Goal: Task Accomplishment & Management: Complete application form

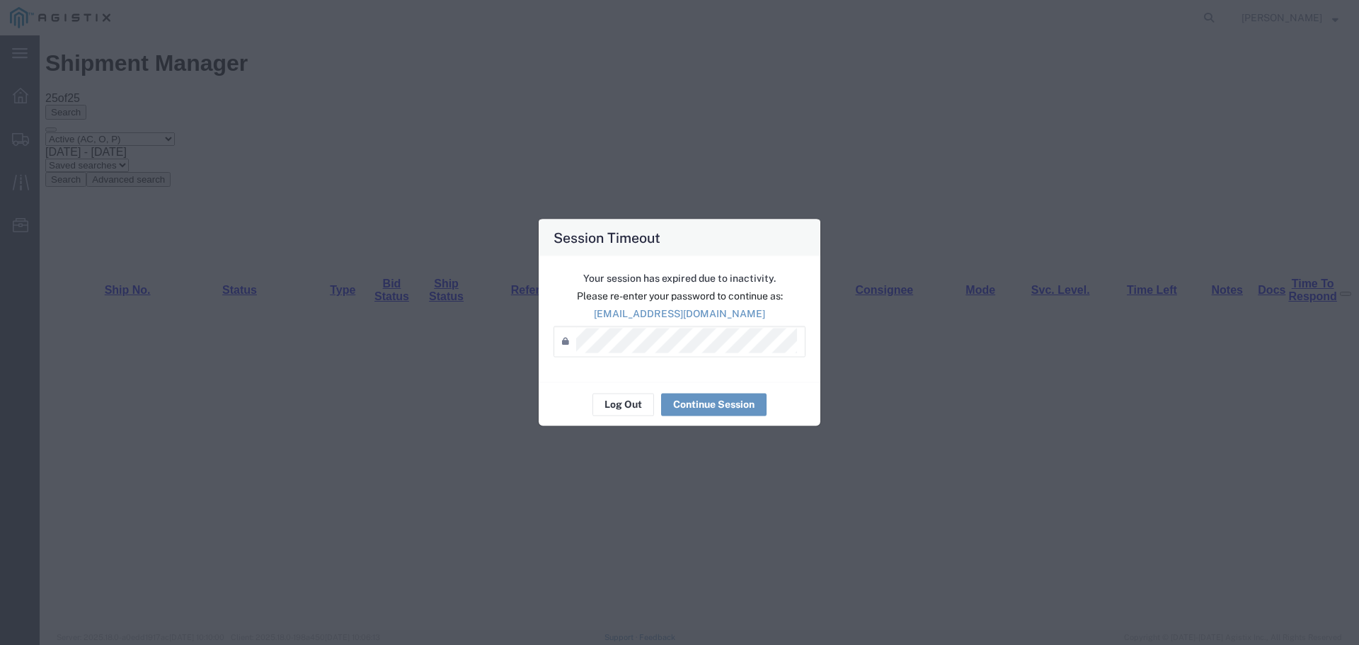
scroll to position [118, 0]
click at [723, 406] on button "Continue Session" at bounding box center [713, 404] width 105 height 23
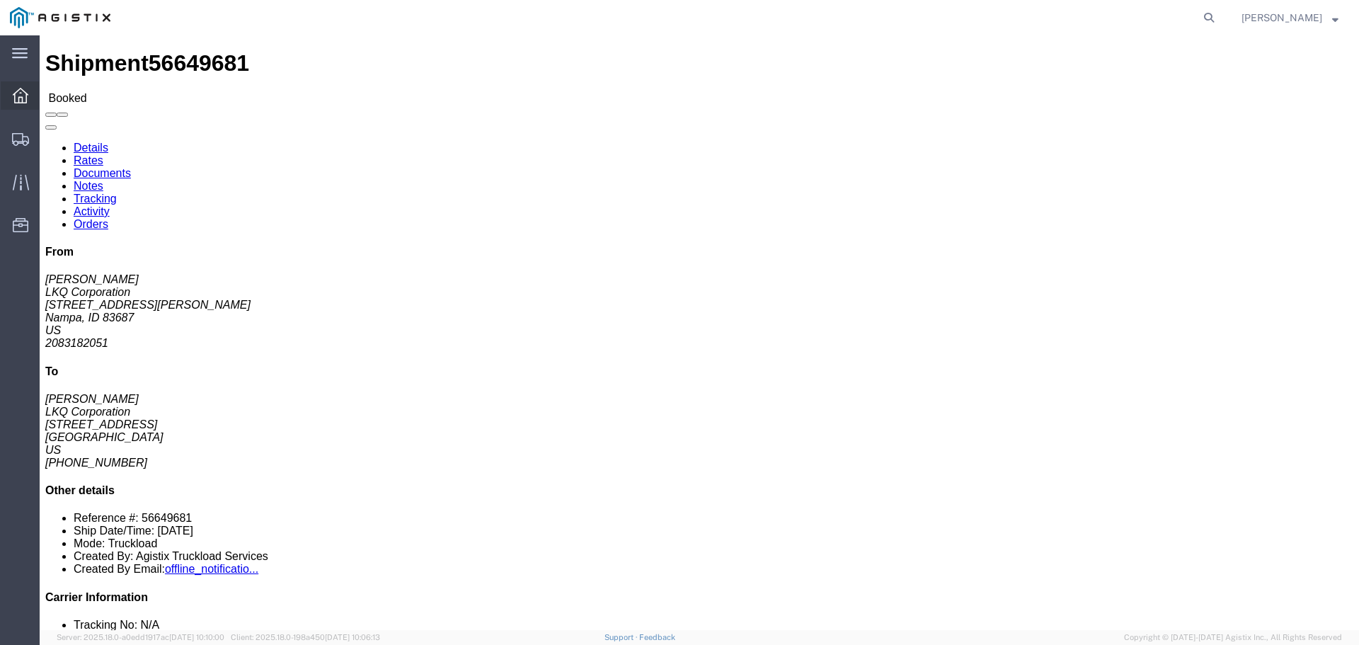
click at [26, 93] on icon at bounding box center [21, 96] width 16 height 16
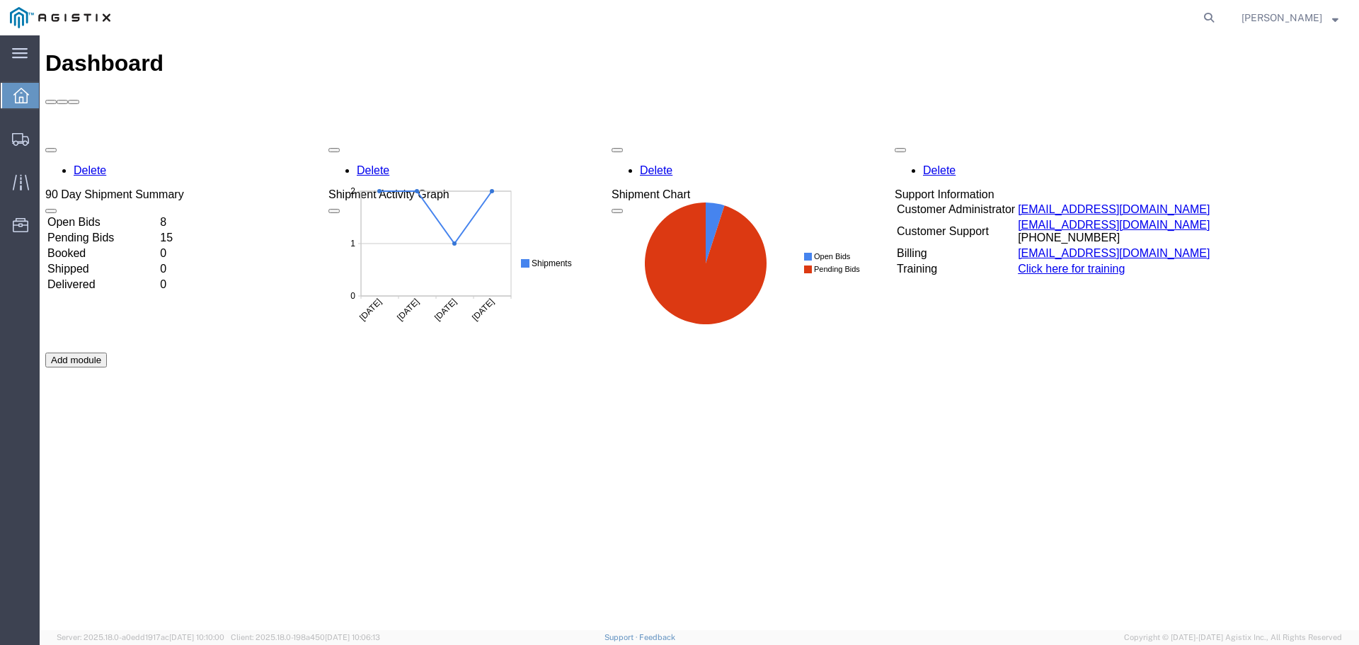
click at [113, 215] on td "Open Bids" at bounding box center [102, 222] width 111 height 14
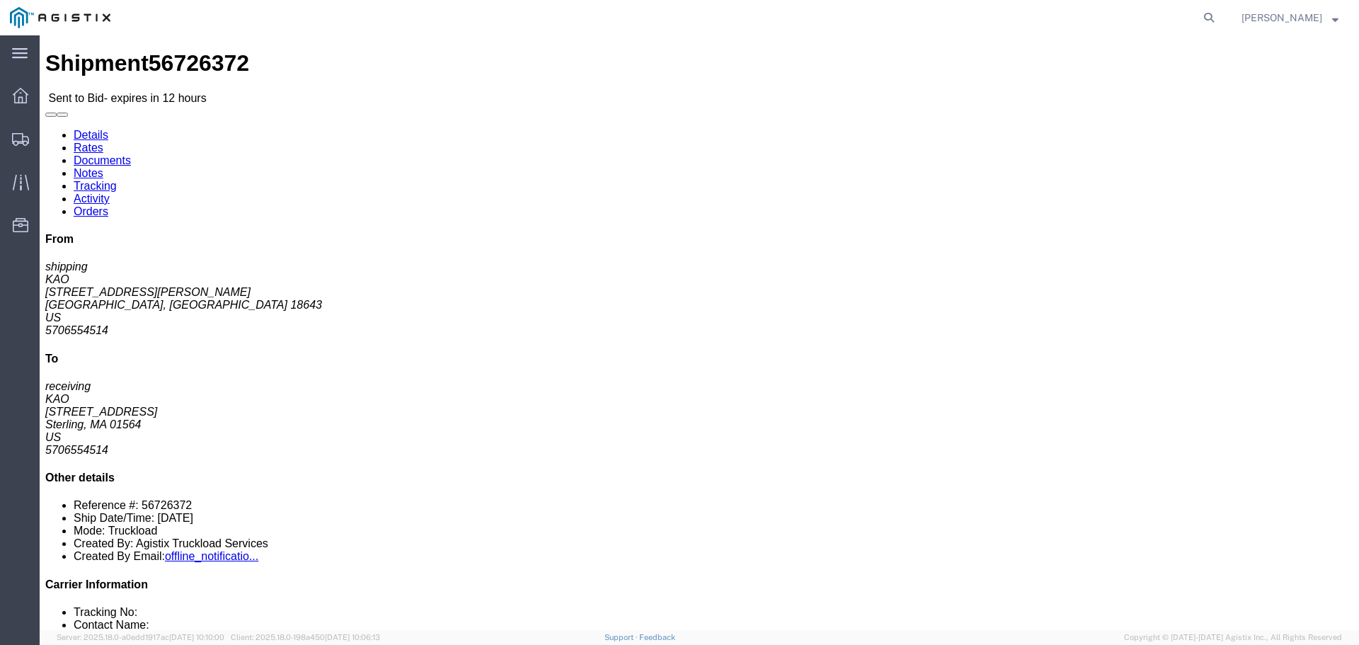
click button "button"
click link "Enter / Modify Bid"
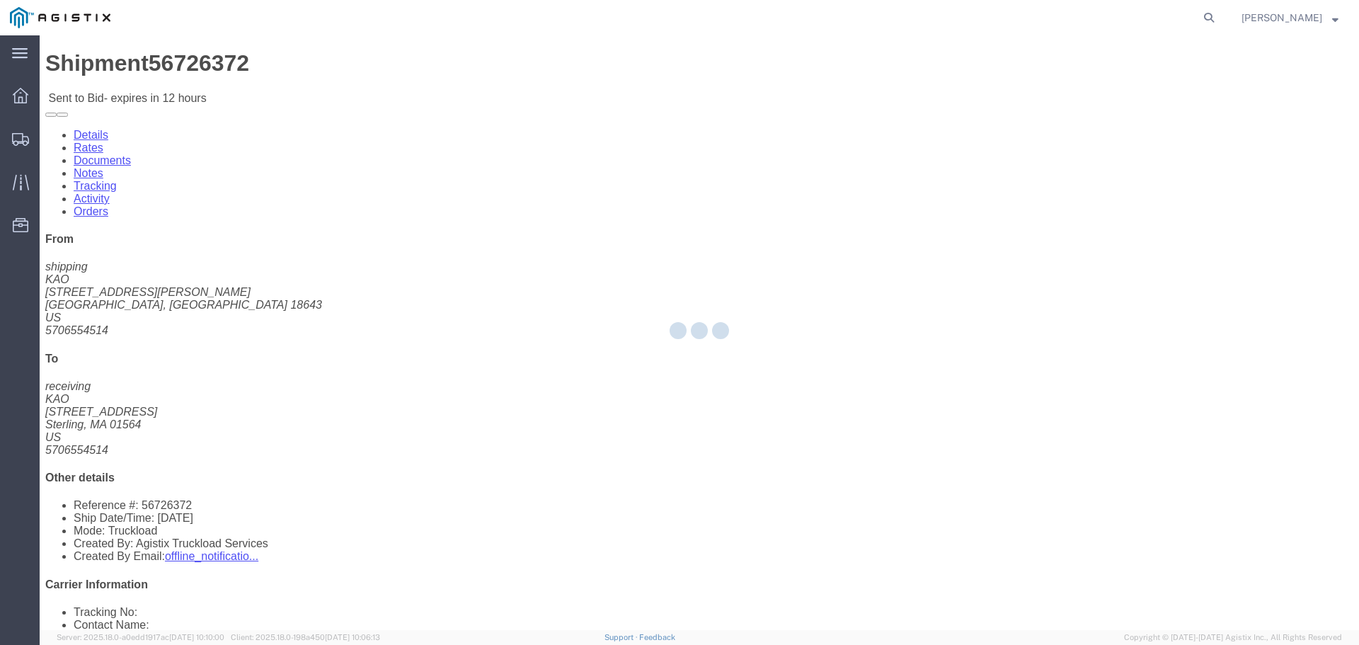
select select "22593"
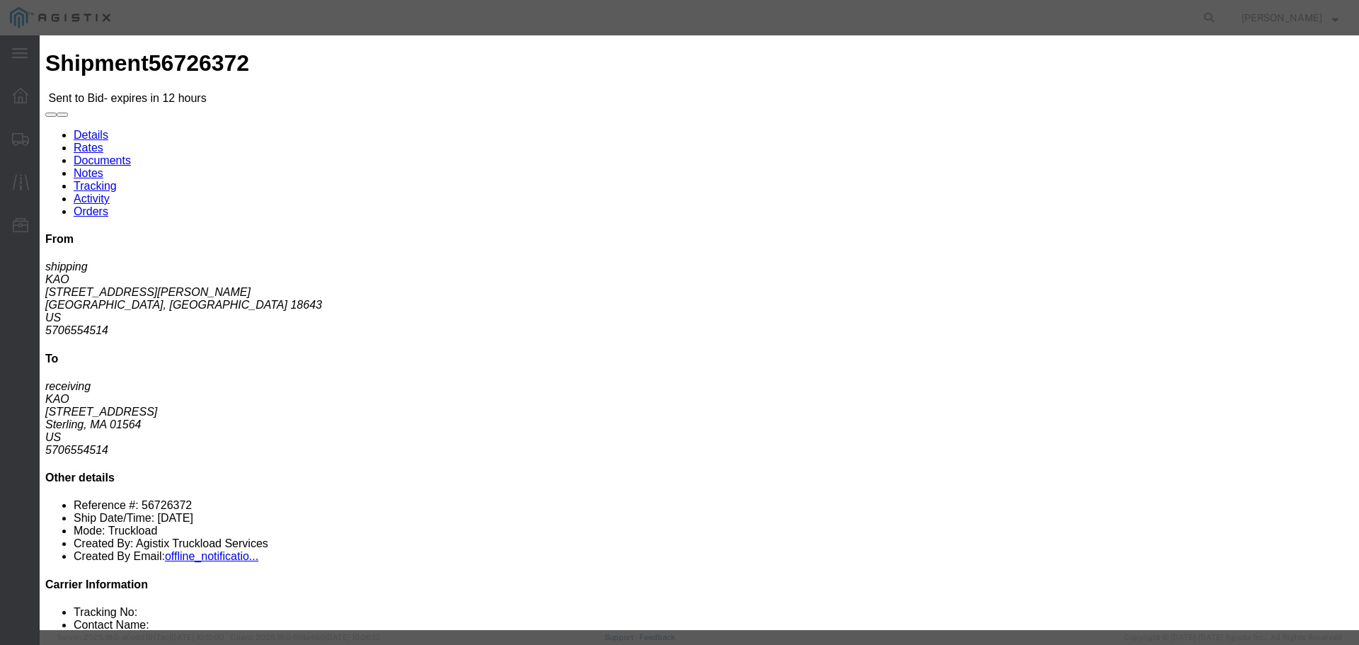
click select "Select Rail TL Standard 3 - 5 Day"
select select "41882"
click select "Select Rail TL Standard 3 - 5 Day"
drag, startPoint x: 945, startPoint y: 130, endPoint x: 949, endPoint y: 138, distance: 9.2
click input "text"
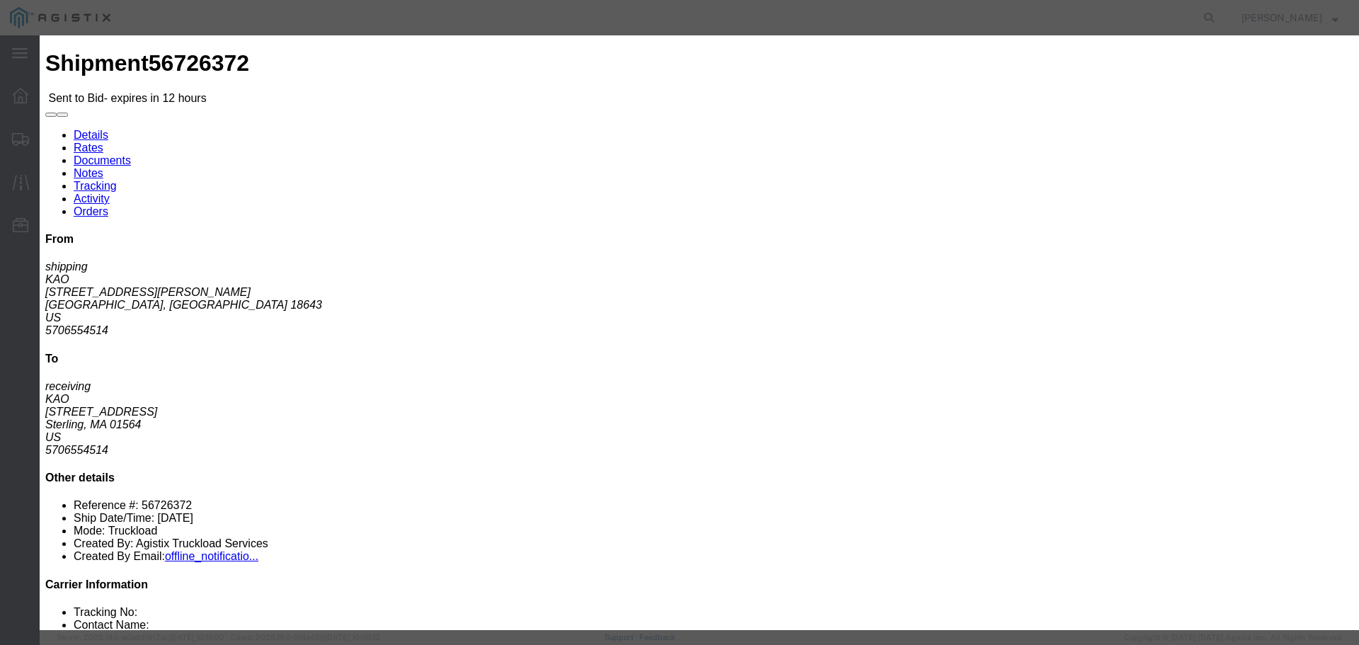
type input "RLX"
click select "Select Air Less than Truckload Multi-Leg Ocean Freight Rail Small Parcel Truckl…"
select select "TL"
click select "Select Air Less than Truckload Multi-Leg Ocean Freight Rail Small Parcel Truckl…"
click input "number"
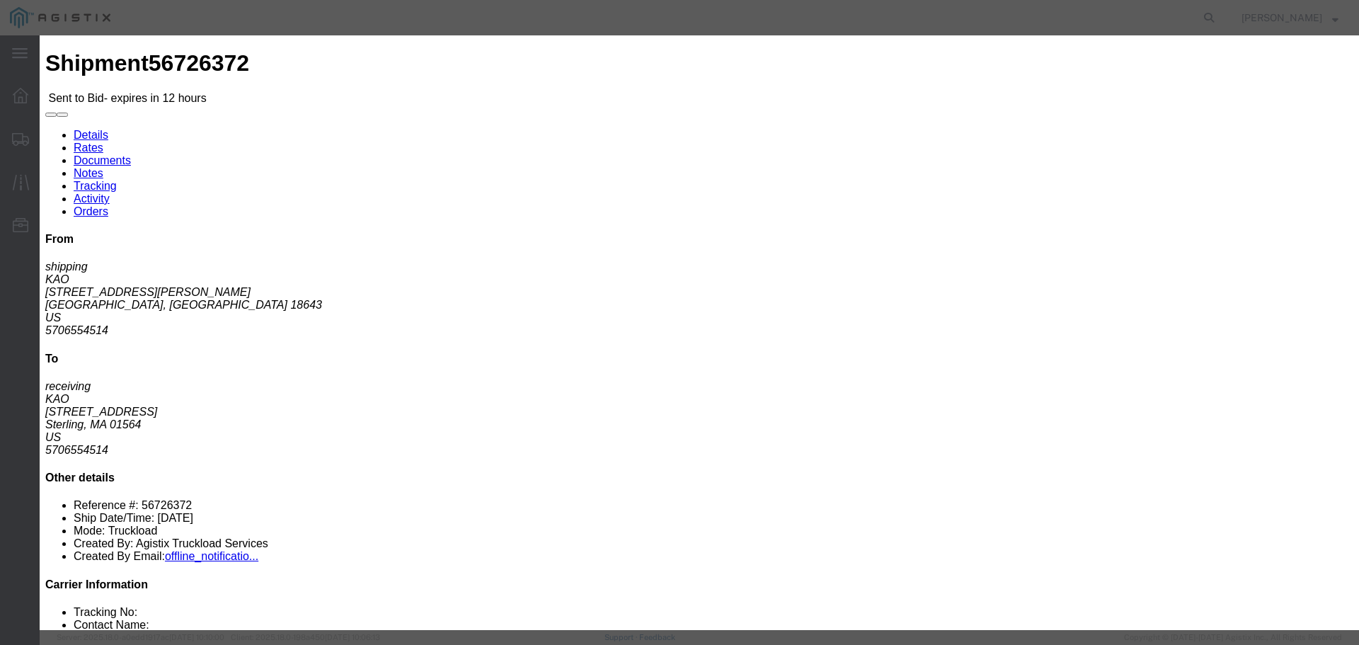
type input "1"
click input "number"
type input "1350"
click div "Add charge"
click button "Submit"
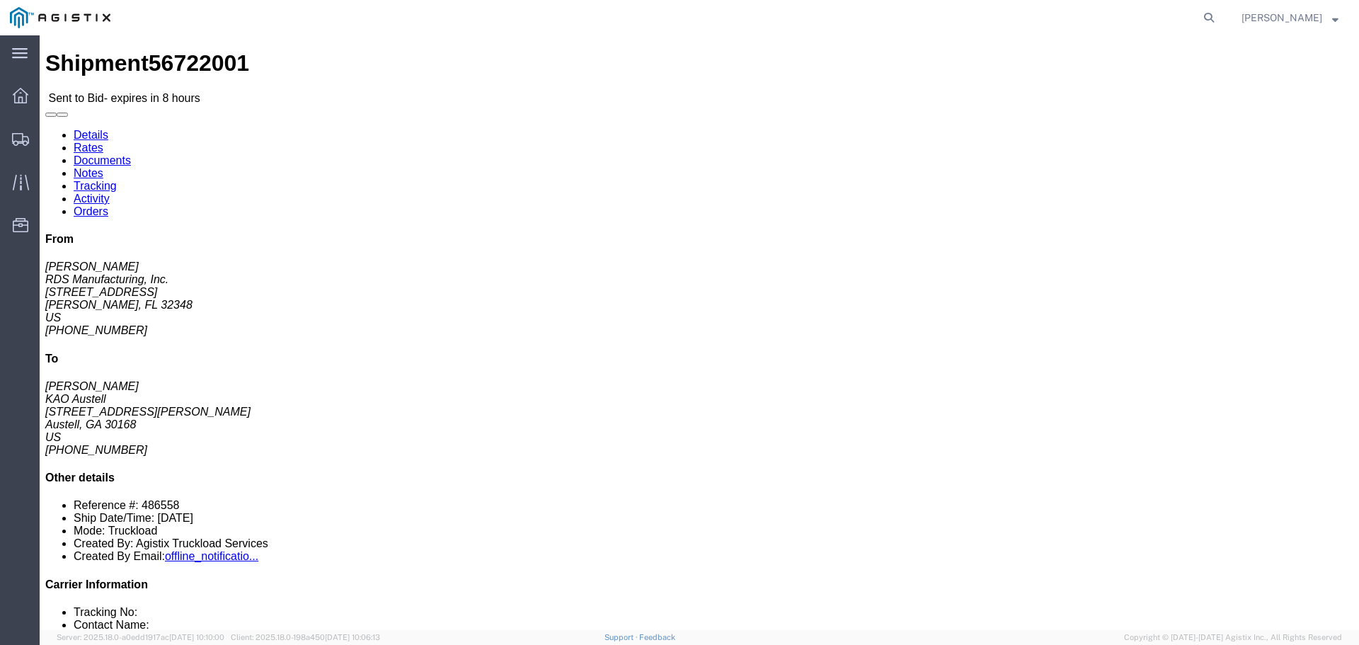
click button "button"
click link "Enter / Modify Bid"
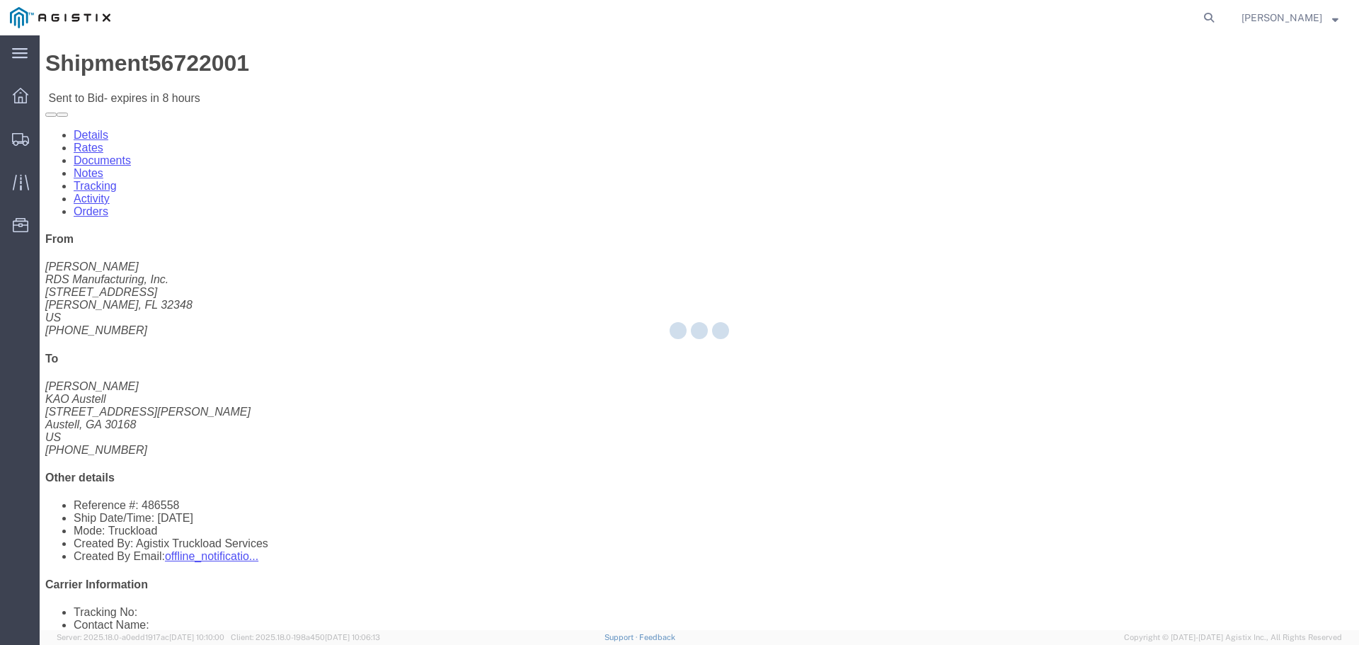
select select "22593"
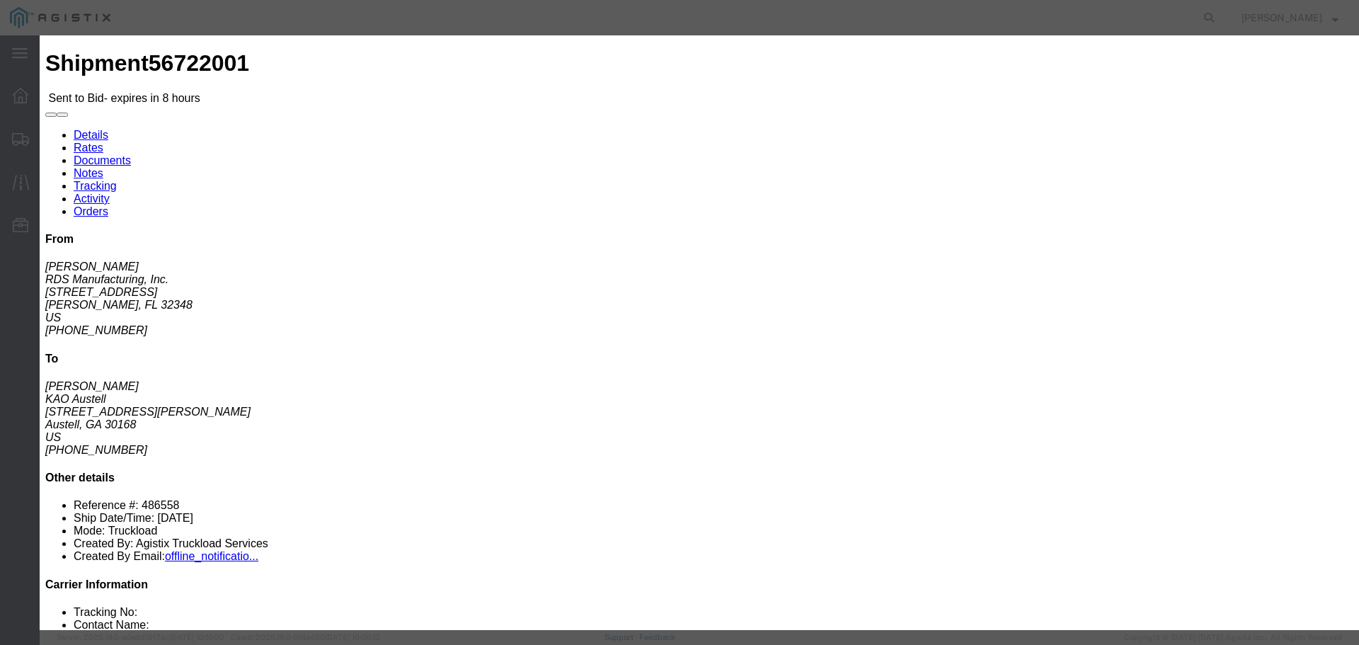
click select "Select Rail TL Standard 3 - 5 Day"
select select "41882"
click select "Select Rail TL Standard 3 - 5 Day"
click input "text"
type input "RLX"
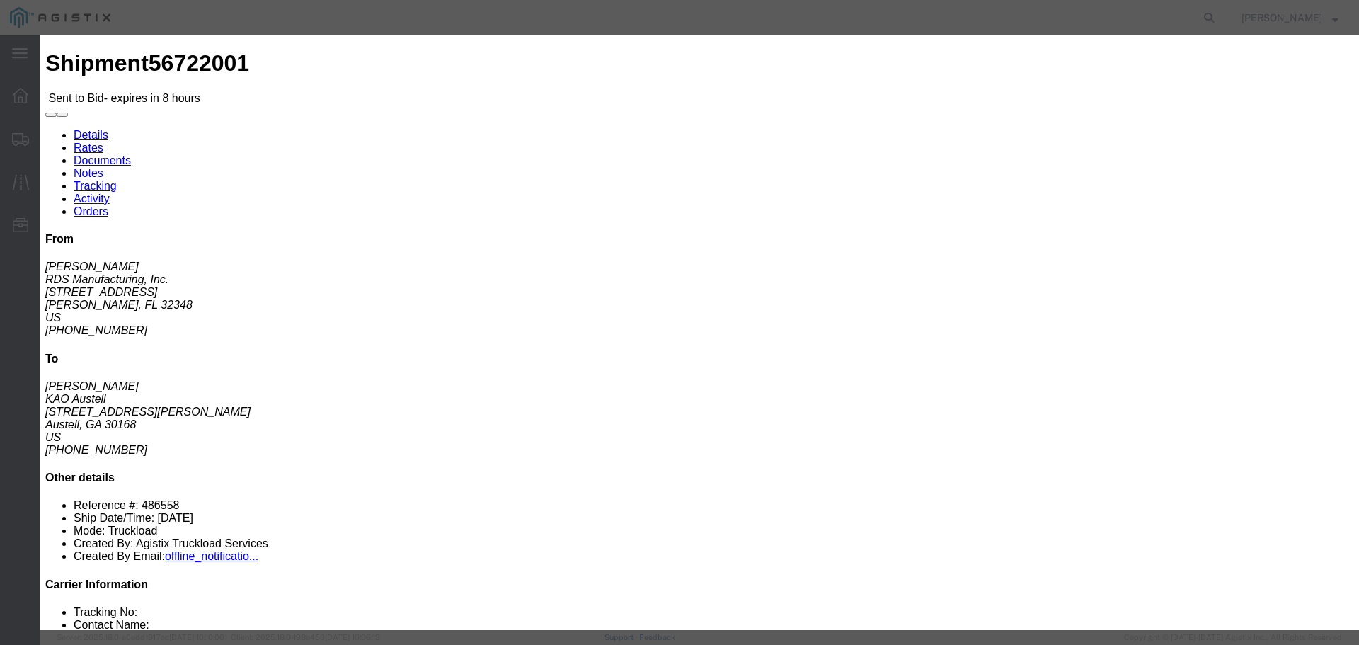
click select "Select Air Less than Truckload Multi-Leg Ocean Freight Rail Small Parcel Truckl…"
select select "TL"
click select "Select Air Less than Truckload Multi-Leg Ocean Freight Rail Small Parcel Truckl…"
click icon "button"
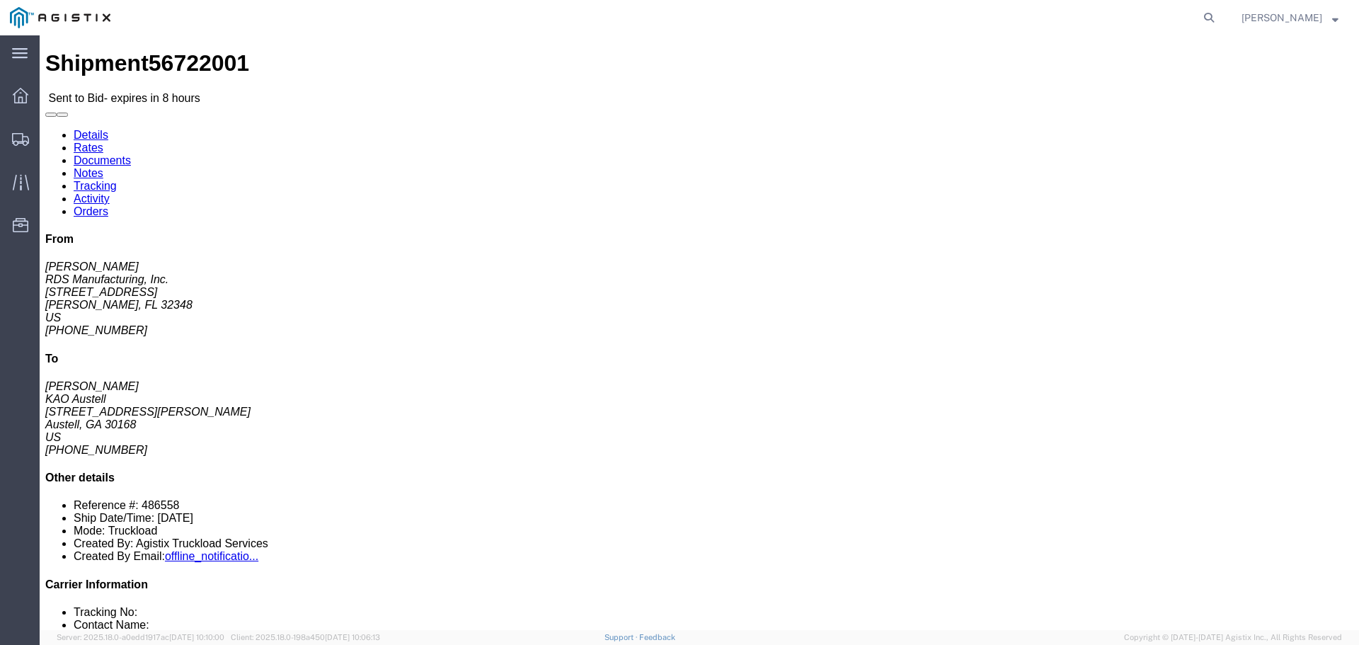
click link "Enter / Modify Bid"
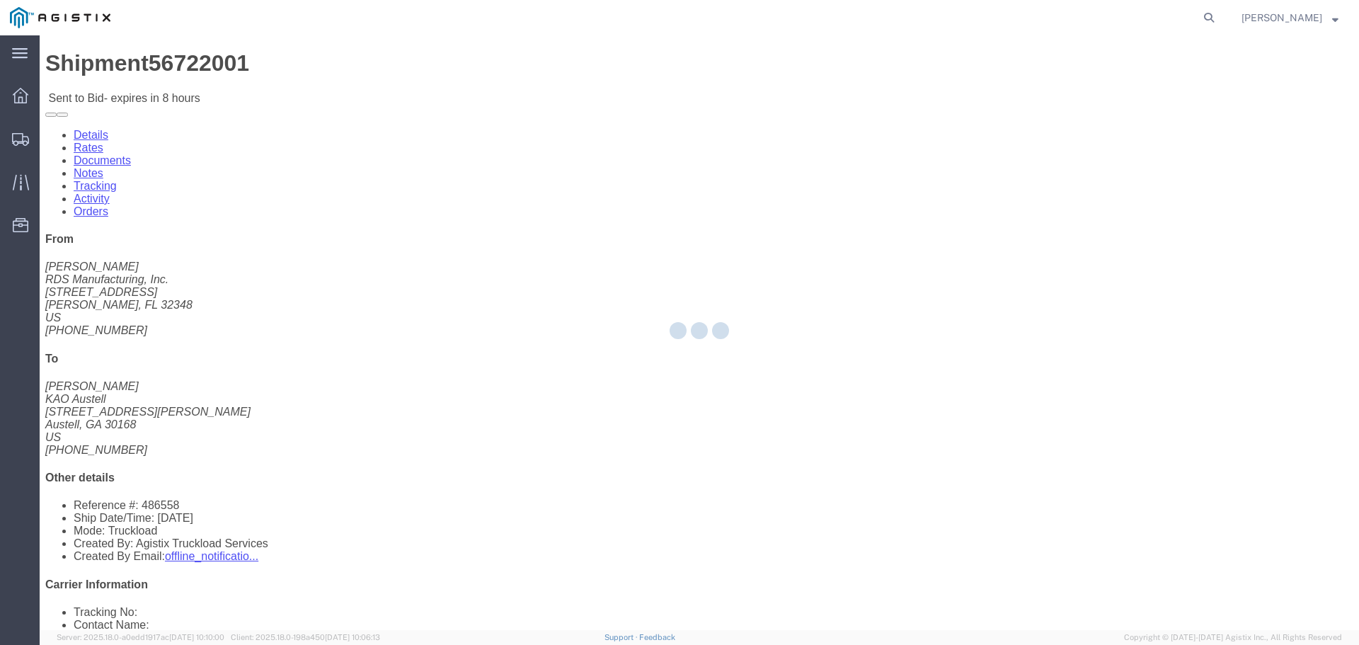
select select "22593"
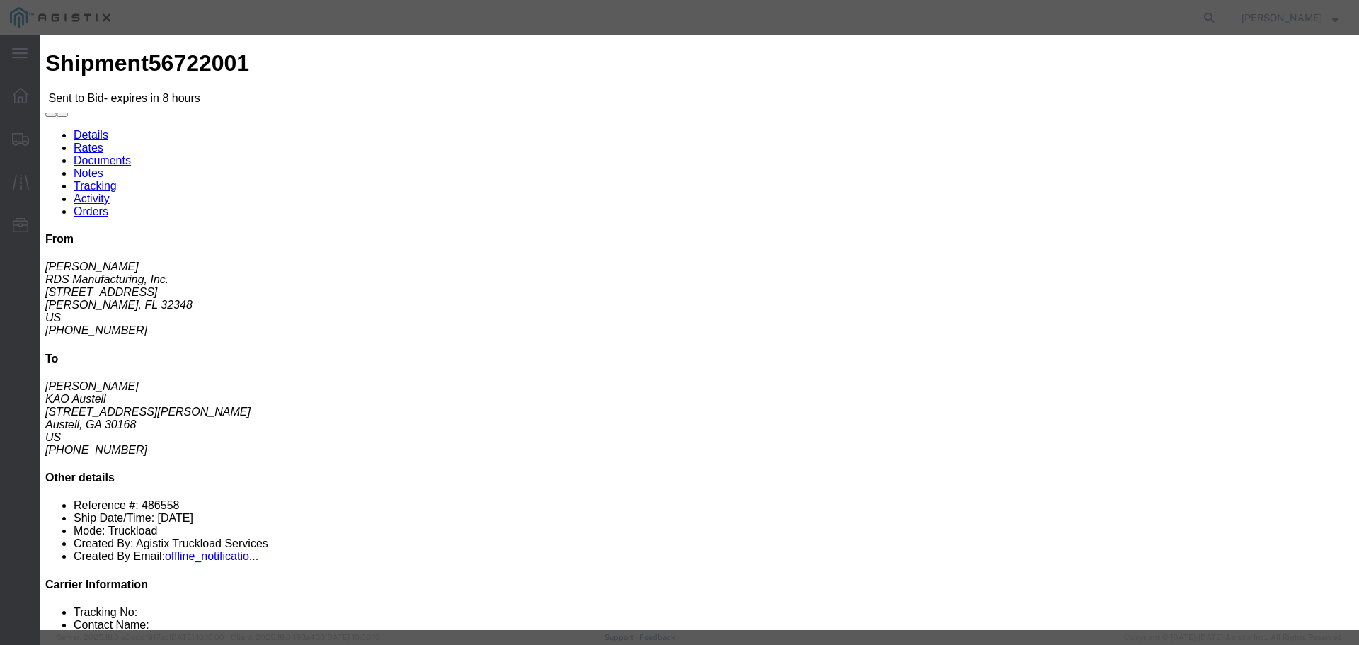
click input "number"
type input "1"
click input "number"
type input "700"
drag, startPoint x: 696, startPoint y: 130, endPoint x: 701, endPoint y: 139, distance: 10.4
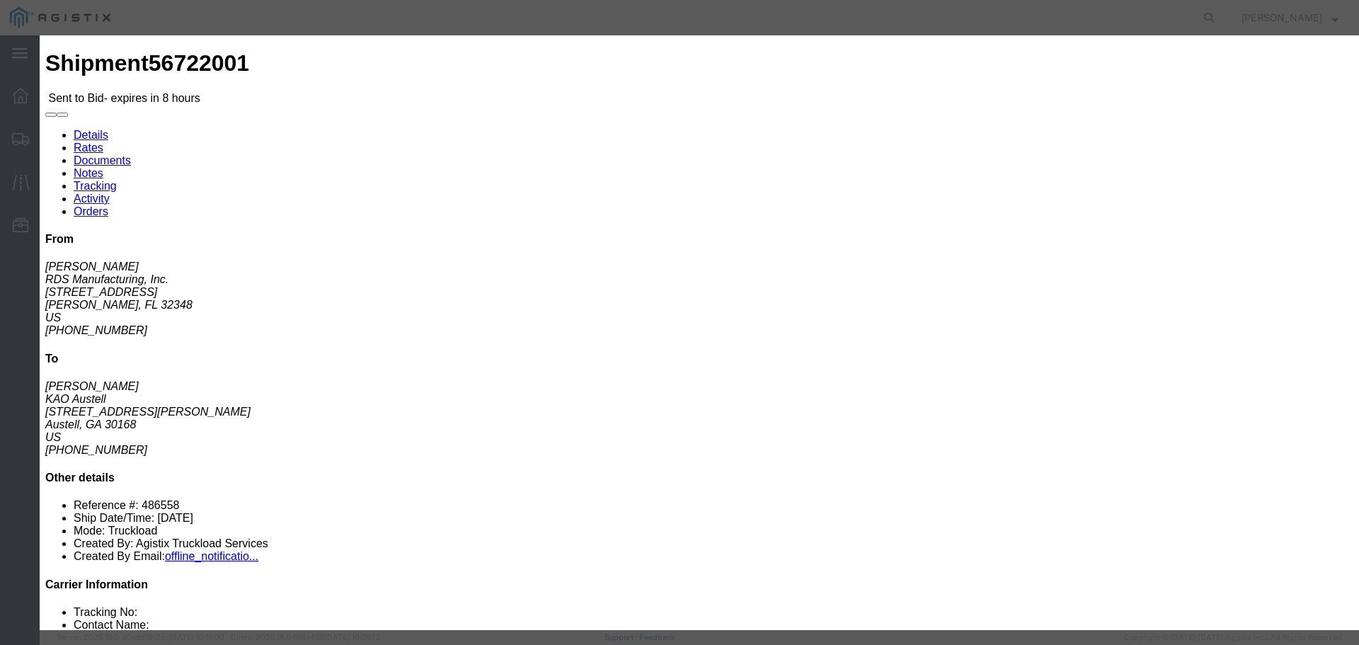
click select "Select Rail TL Standard 3 - 5 Day"
select select "41882"
click select "Select Rail TL Standard 3 - 5 Day"
click input "text"
type input "RLX"
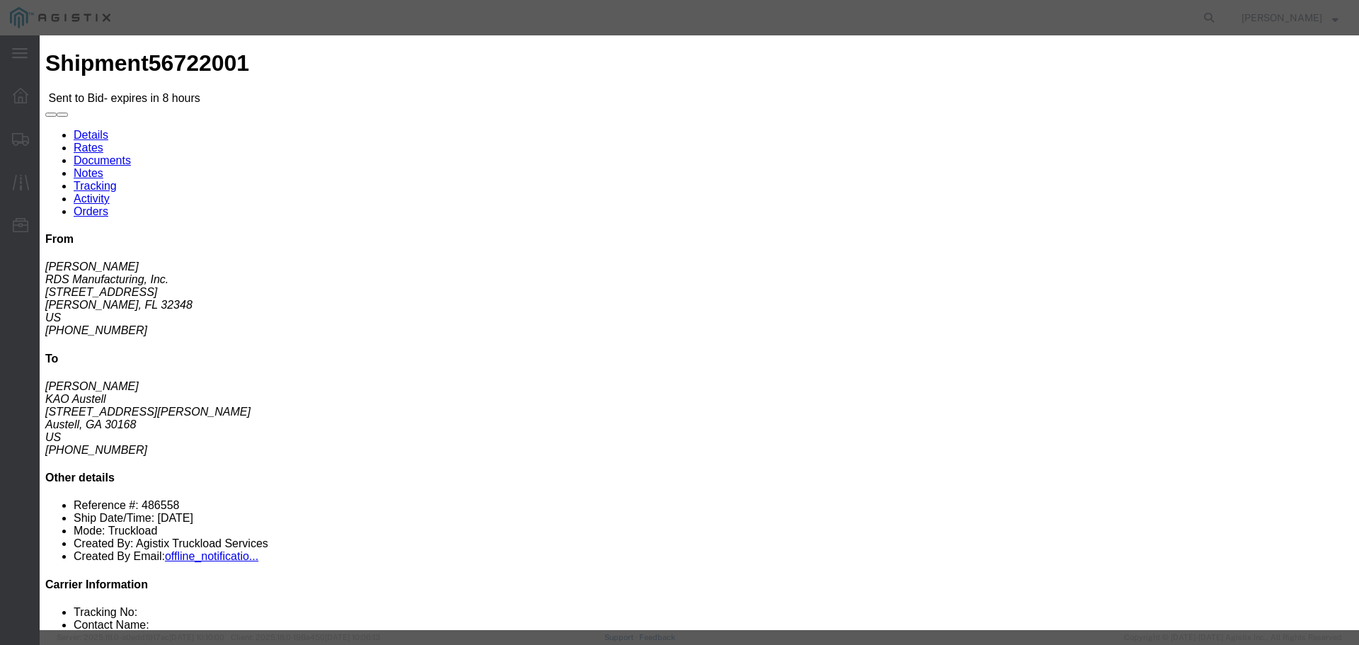
click select "Select Air Less than Truckload Multi-Leg Ocean Freight Rail Small Parcel Truckl…"
select select "TL"
click select "Select Air Less than Truckload Multi-Leg Ocean Freight Rail Small Parcel Truckl…"
click div "Add charge"
click button "Submit"
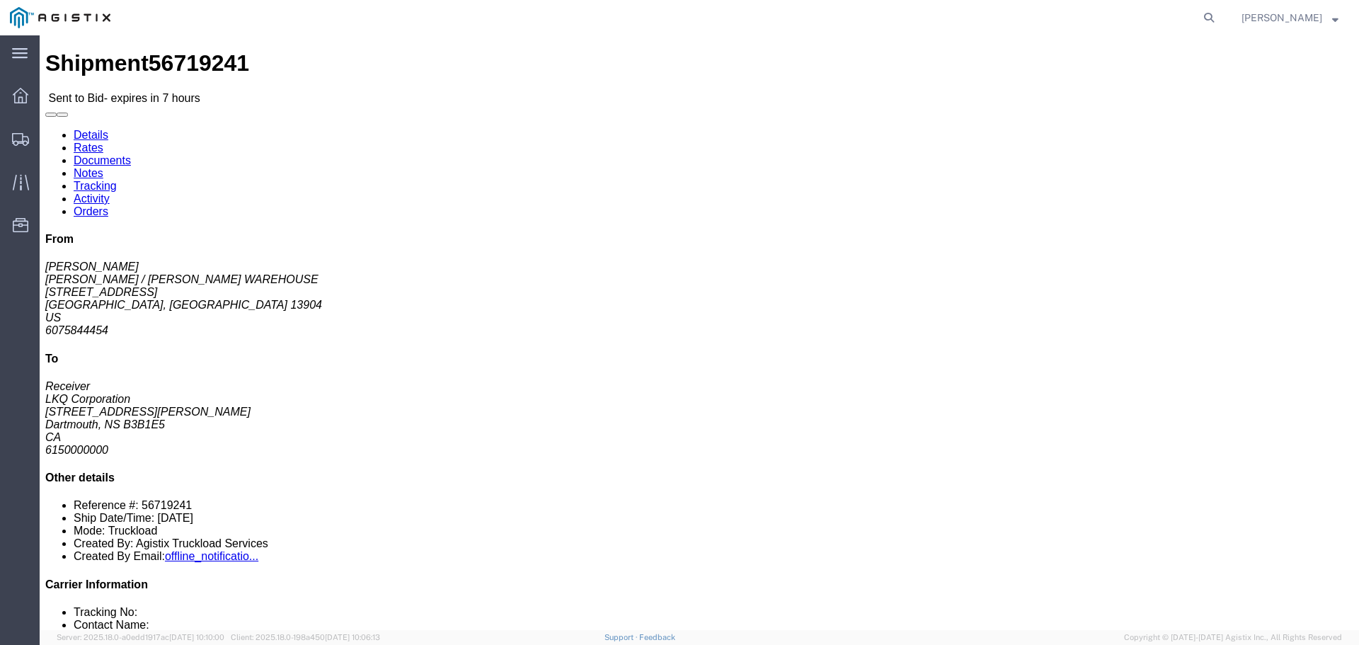
click button "button"
click link "Enter / Modify Bid"
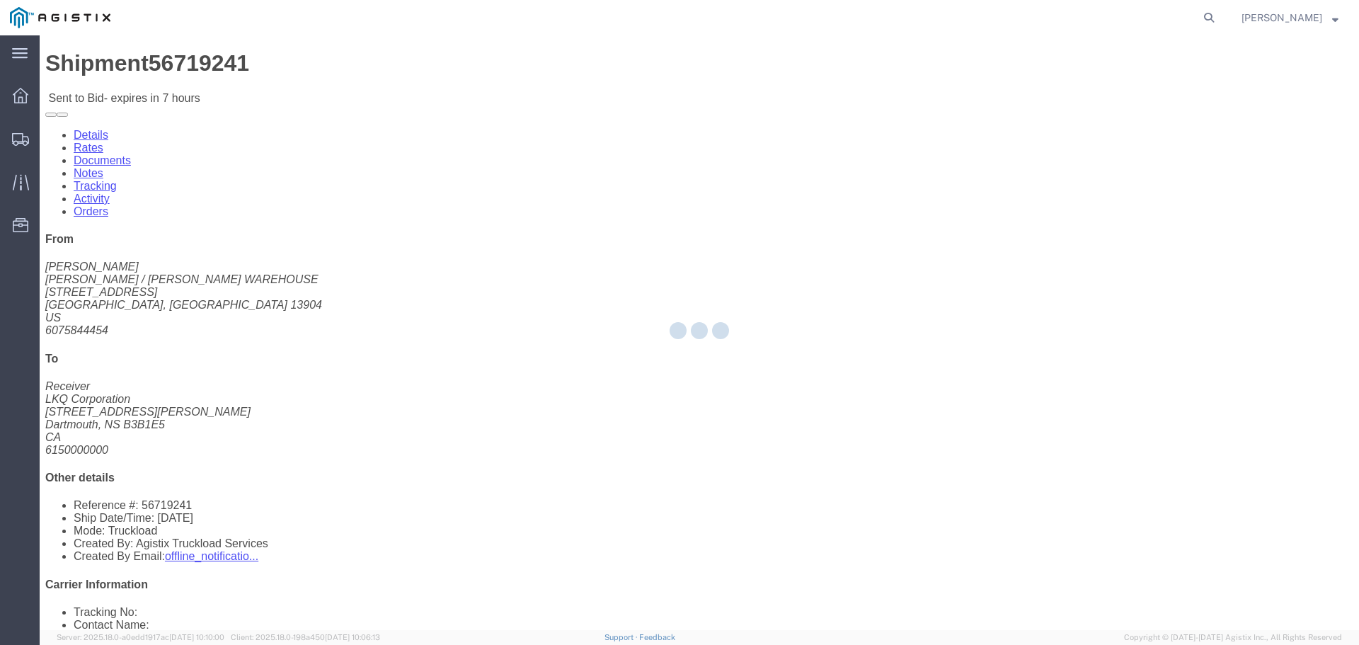
select select "22593"
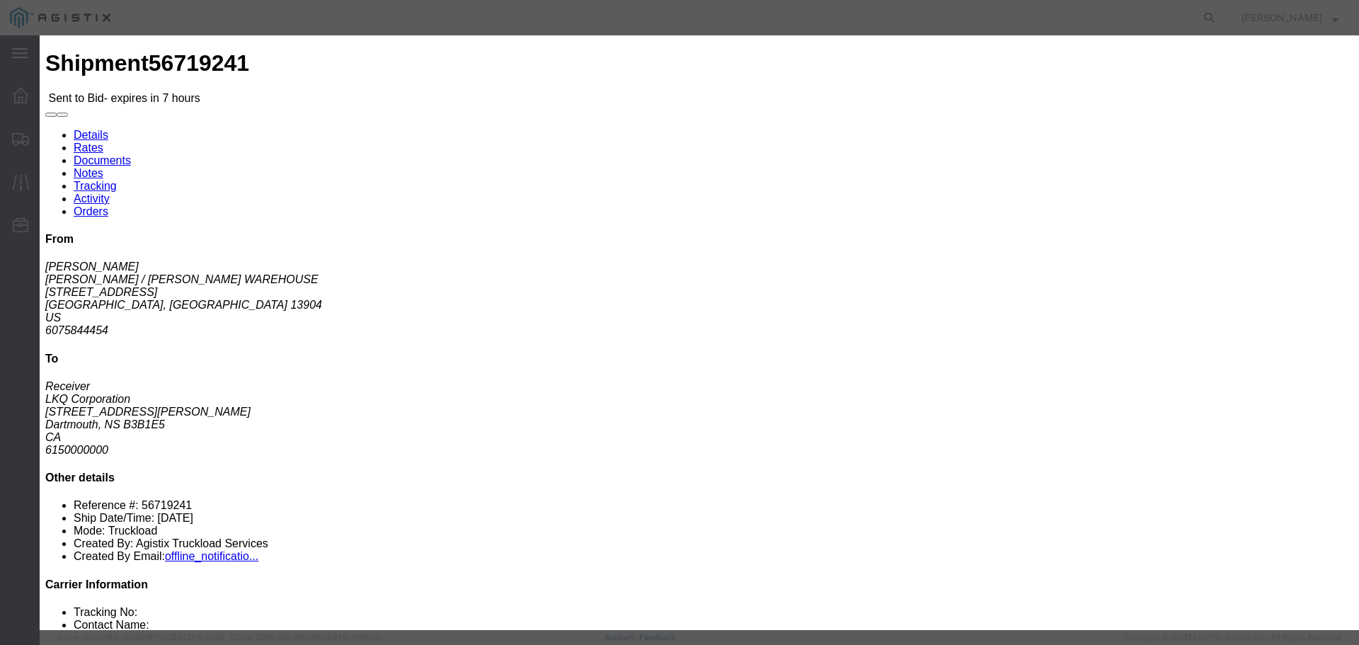
drag, startPoint x: 698, startPoint y: 131, endPoint x: 698, endPoint y: 138, distance: 7.1
click select "Select Rail TL Standard 3 - 5 Day"
select select "41882"
click select "Select Rail TL Standard 3 - 5 Day"
click input "text"
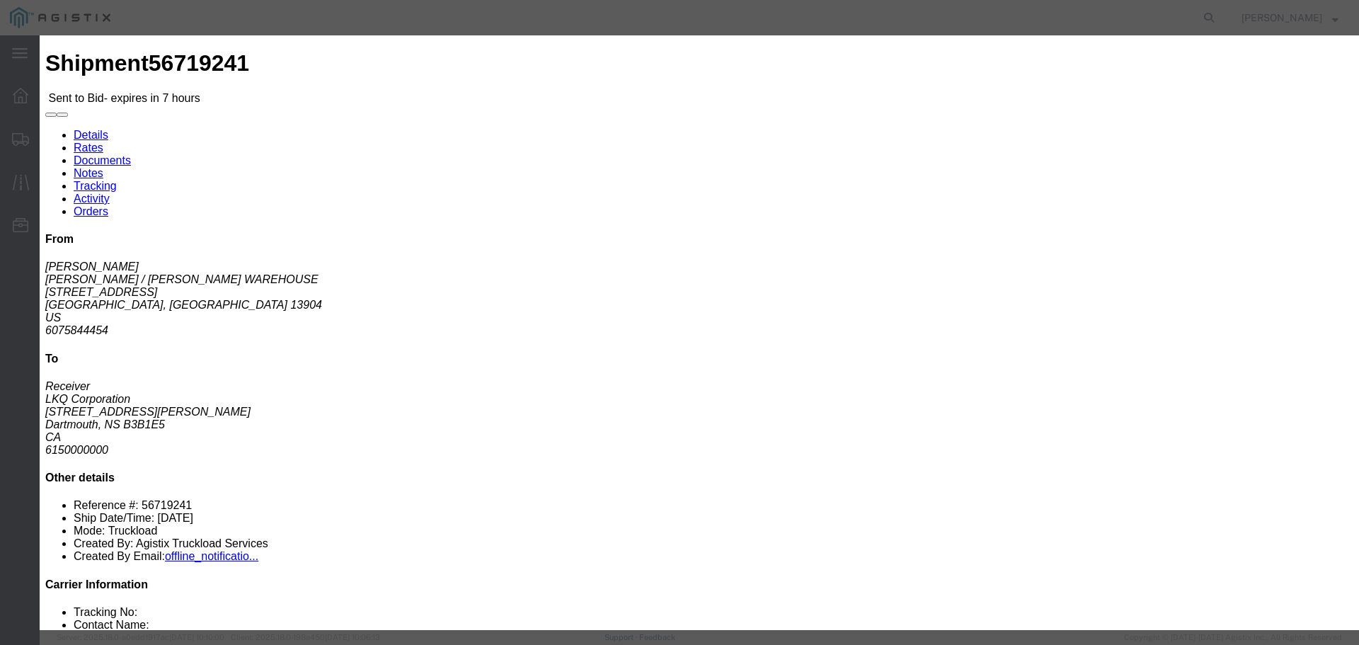
type input "RLX"
click select "Select Air Less than Truckload Multi-Leg Ocean Freight Rail Small Parcel Truckl…"
select select "TL"
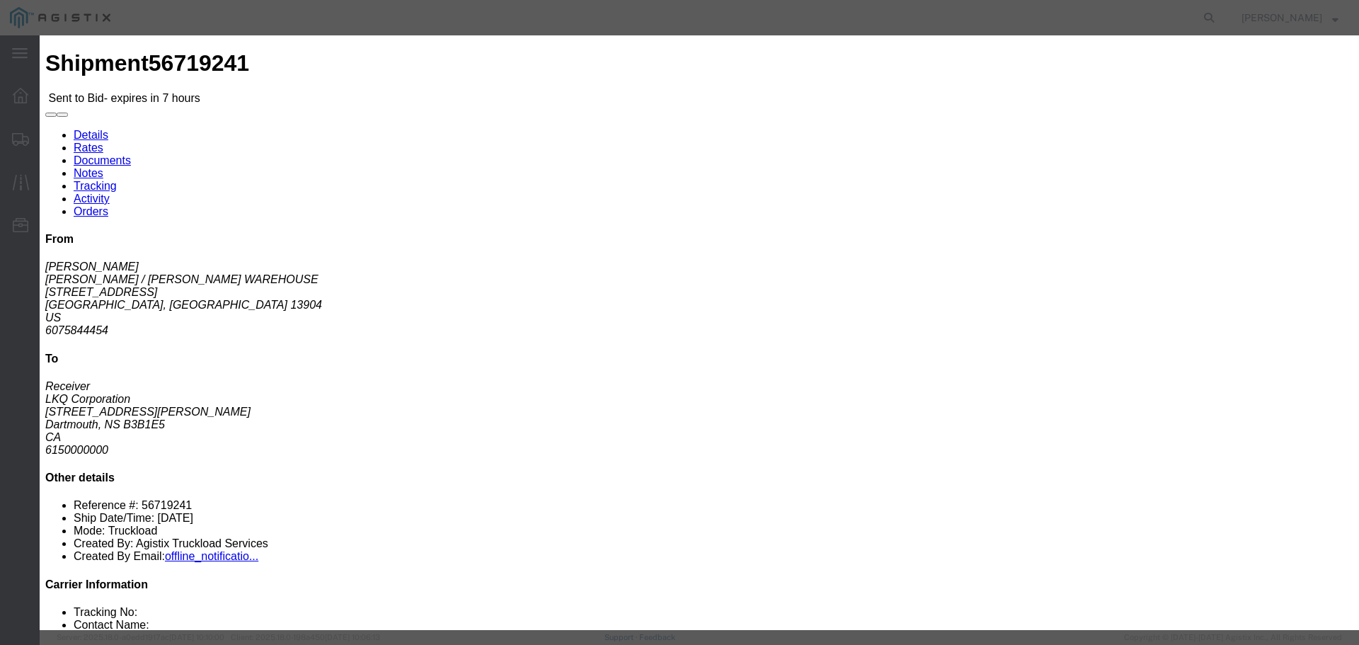
click select "Select Air Less than Truckload Multi-Leg Ocean Freight Rail Small Parcel Truckl…"
click input "number"
type input "2"
click input "number"
type input "2450"
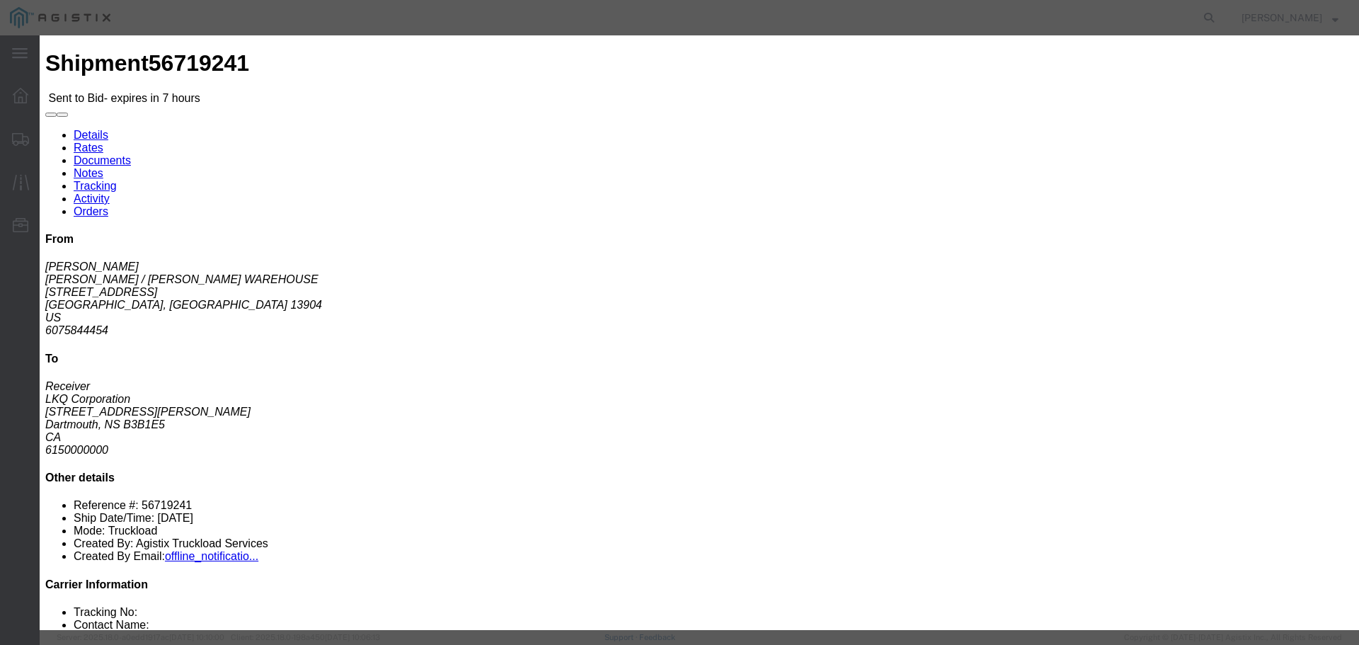
click div "Add charge"
click button "Submit"
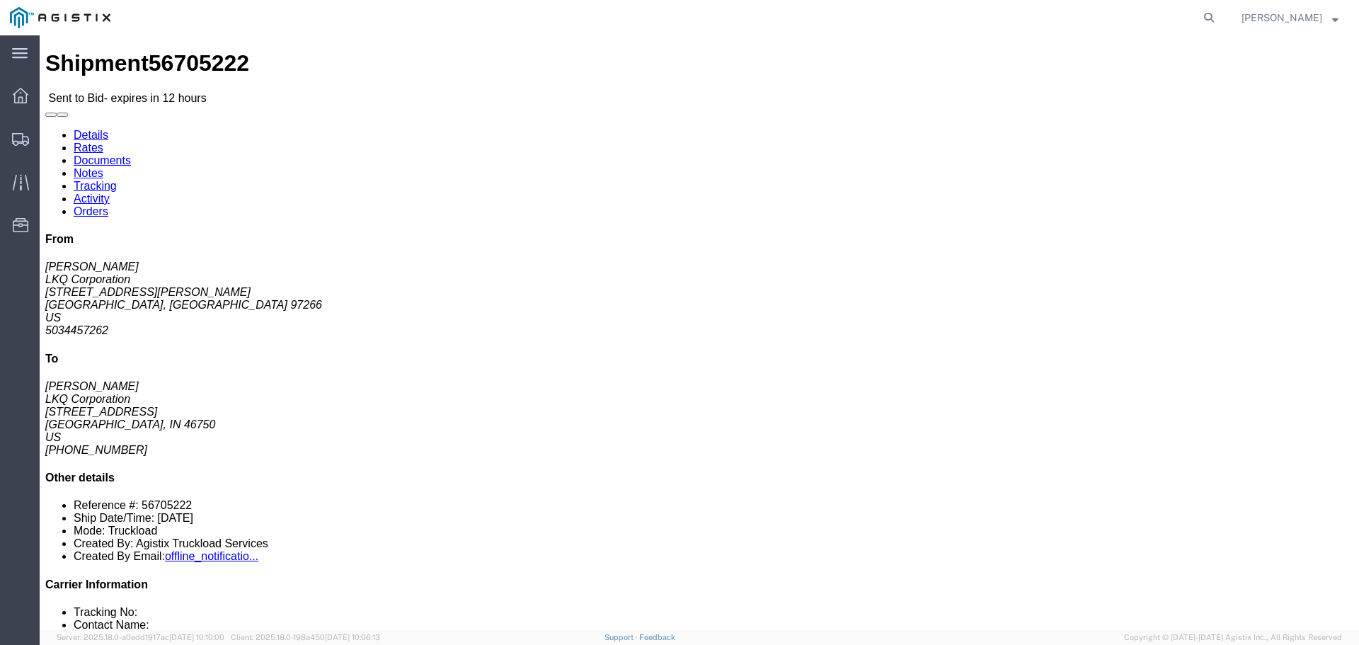
click button "button"
click link "Enter / Modify Bid"
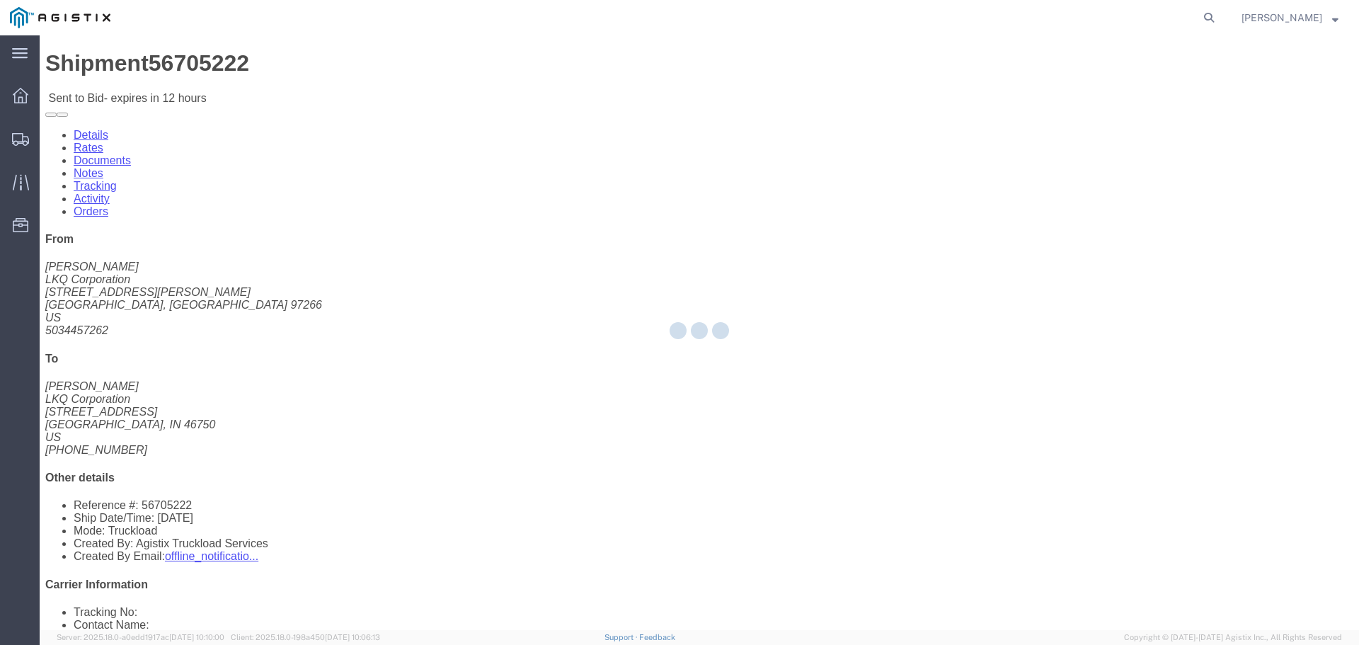
select select "22593"
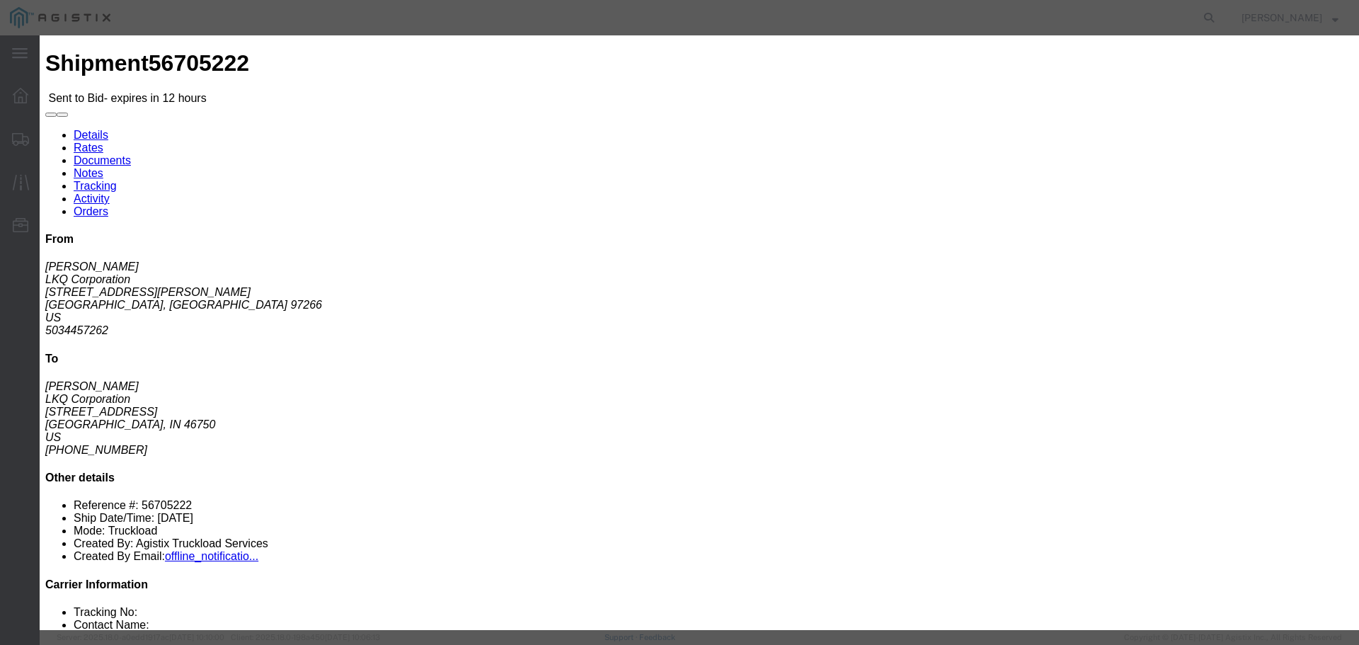
click select "Select Rail TL Standard 3 - 5 Day"
select select "41882"
click select "Select Rail TL Standard 3 - 5 Day"
click input "text"
type input "RLX"
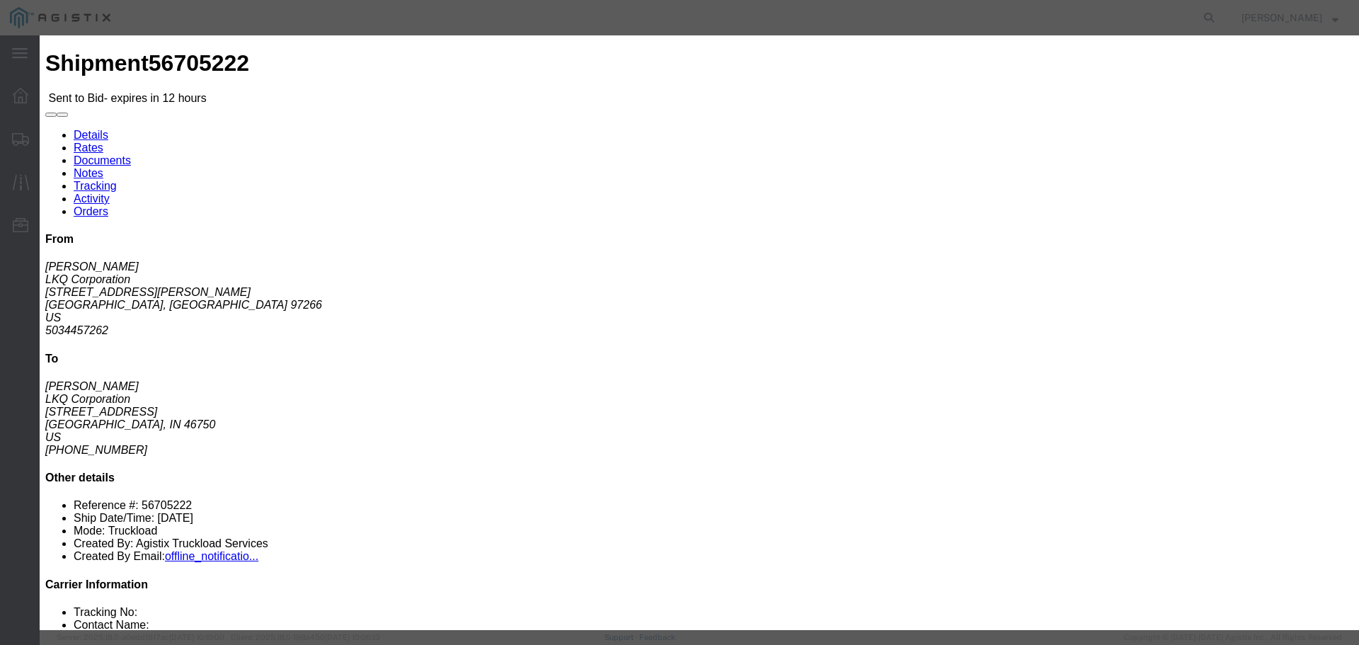
click div "Bid Information Vendor Select Riverstone Logistics LLC Service Level Select Rai…"
click select "Select Air Less than Truckload Multi-Leg Ocean Freight Rail Small Parcel Truckl…"
select select "TL"
click select "Select Air Less than Truckload Multi-Leg Ocean Freight Rail Small Parcel Truckl…"
click input "number"
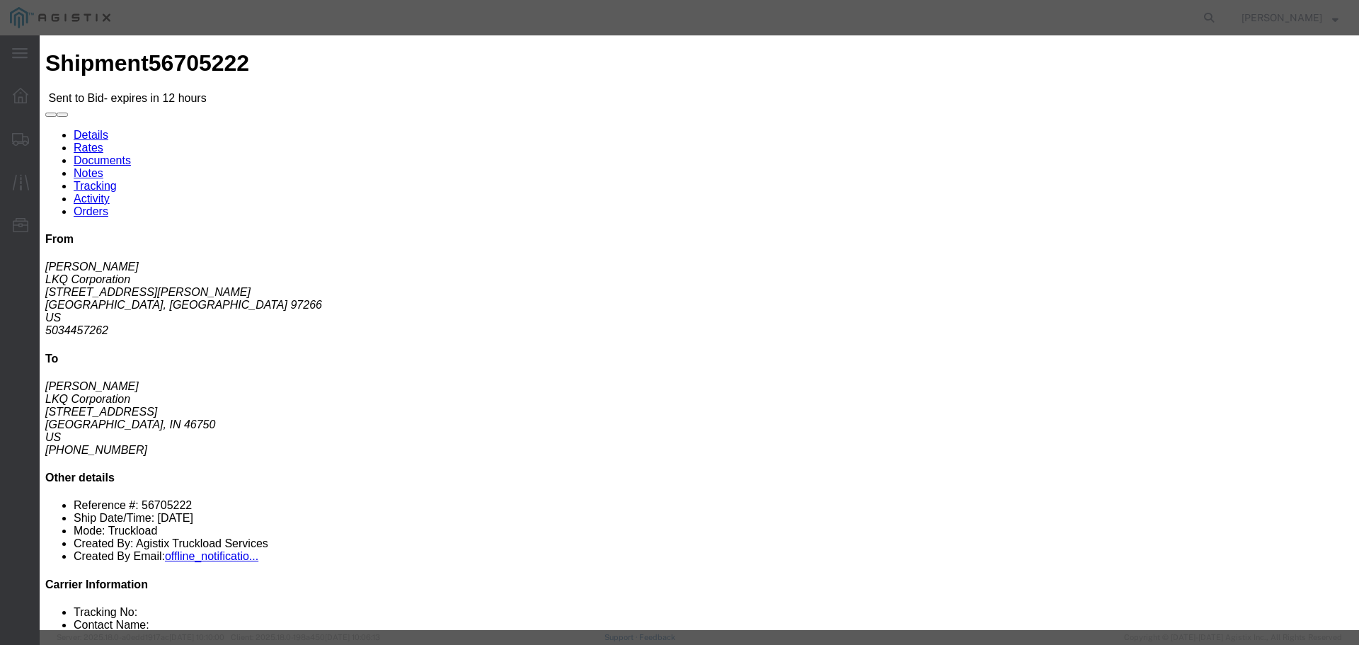
type input "4"
click input "number"
type input "3175"
click button "Submit"
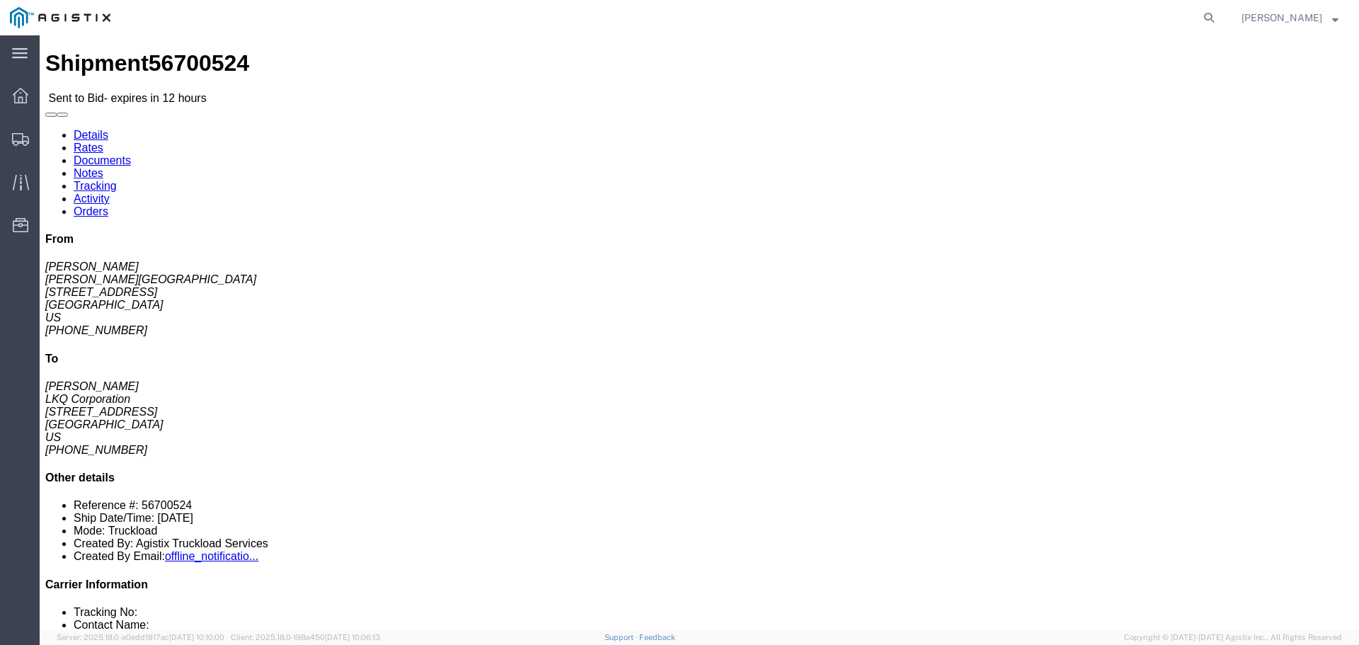
click div "Leg 1 - Truckload Vehicle 1: Standard Dry Van (53 Feet) Number of trucks: 1"
click button "button"
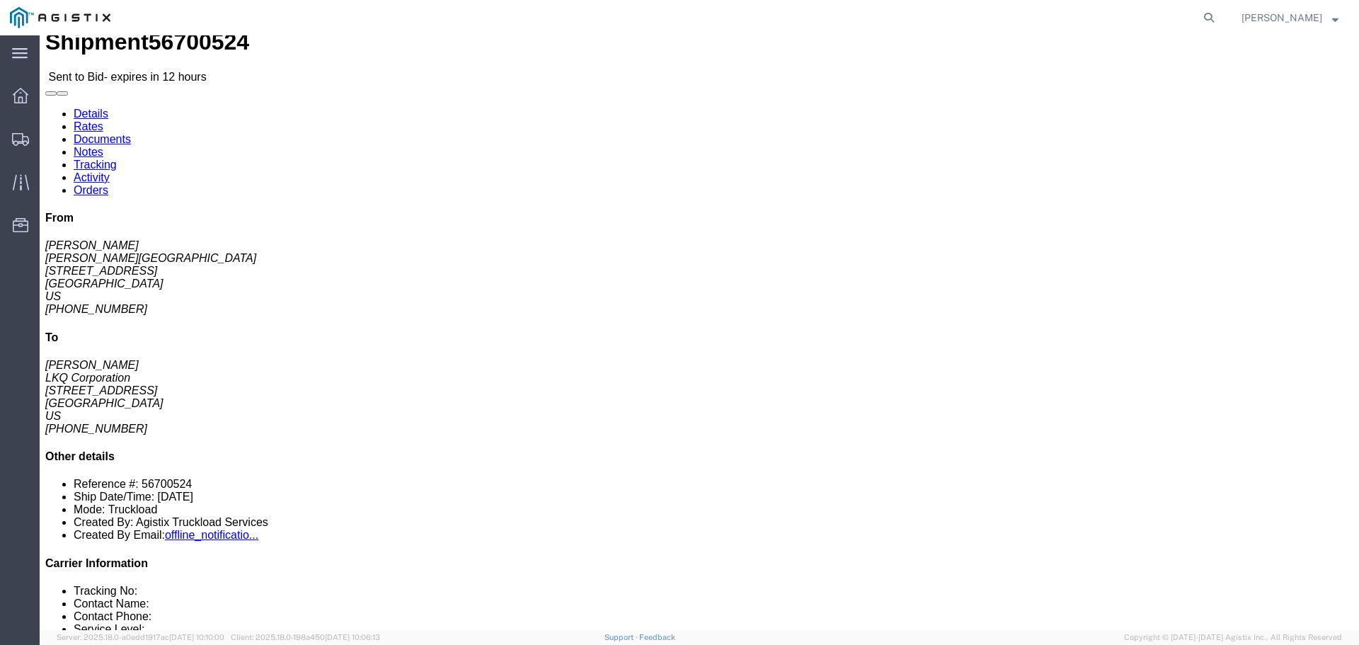
scroll to position [15, 0]
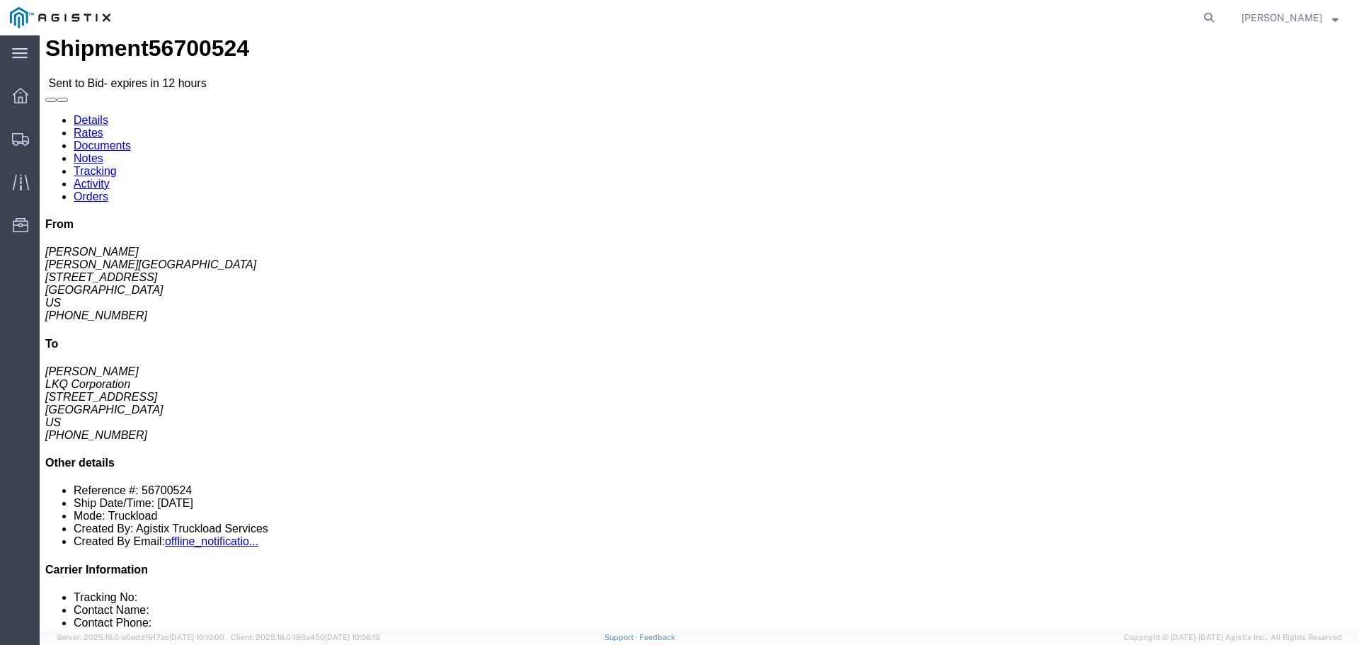
click link "Enter / Modify Bid"
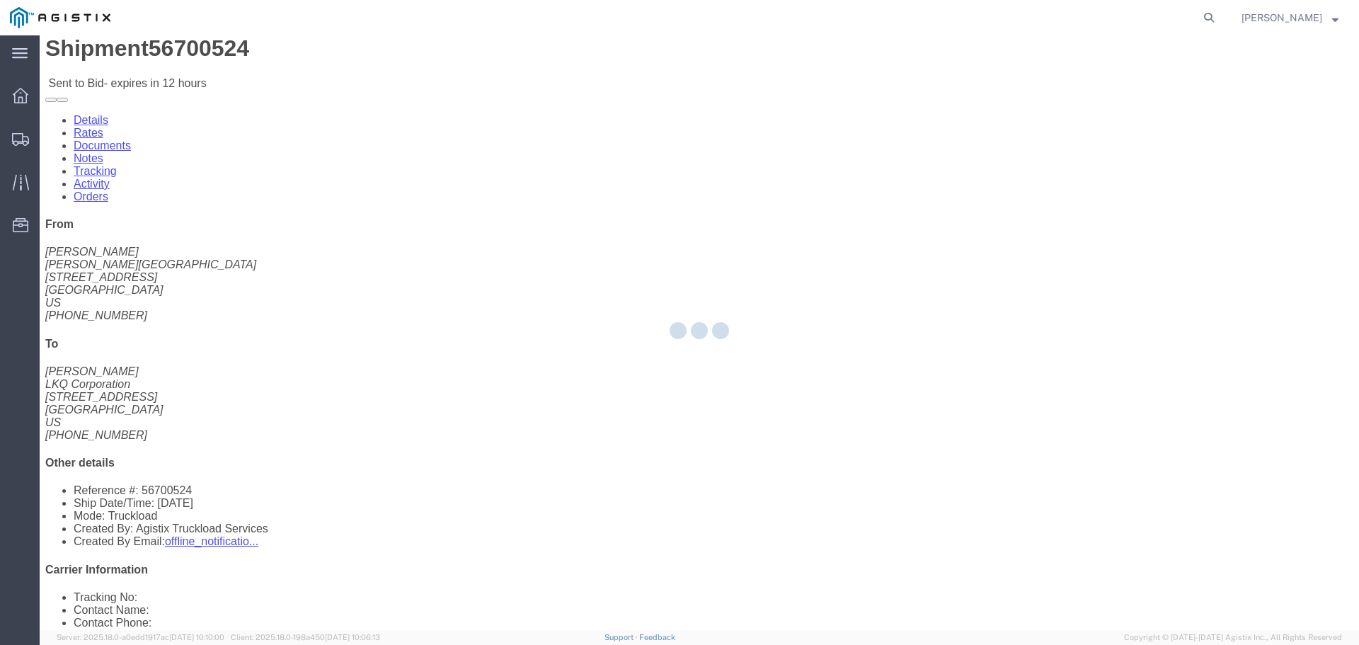
select select "22593"
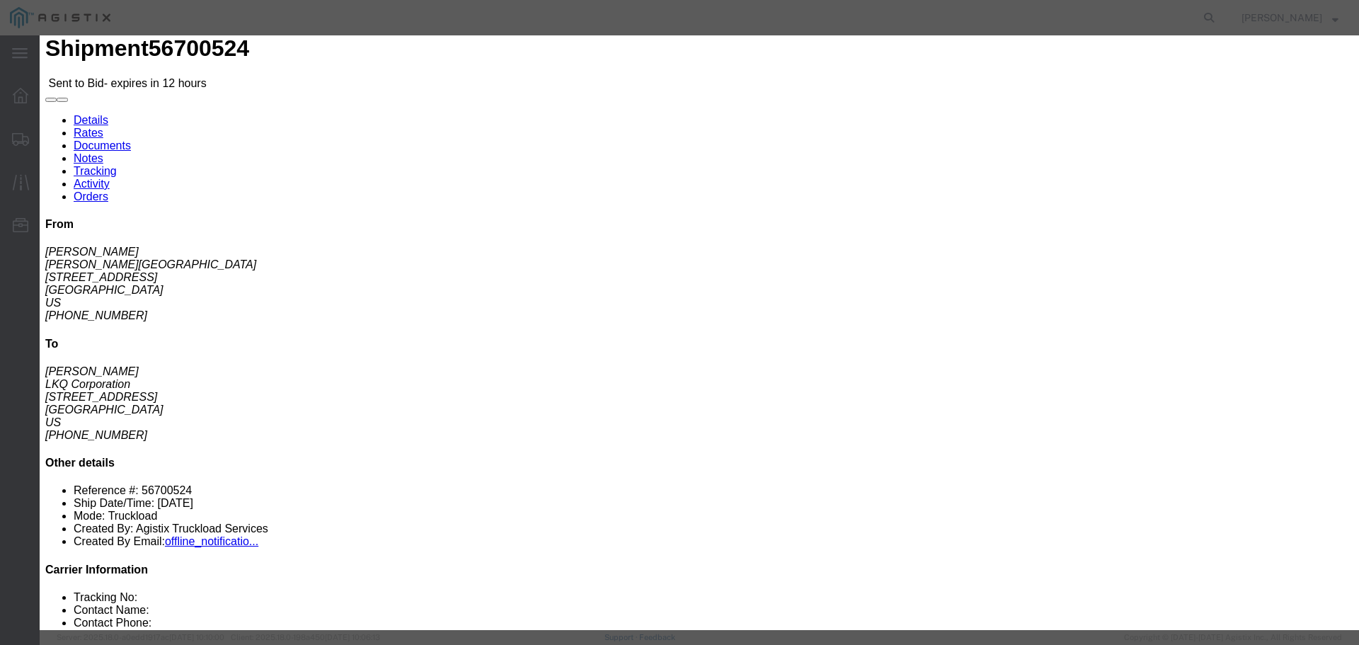
click select "Select Air Less than Truckload Multi-Leg Ocean Freight Rail Small Parcel Truckl…"
select select "TL"
click select "Select Air Less than Truckload Multi-Leg Ocean Freight Rail Small Parcel Truckl…"
click input "number"
type input "1"
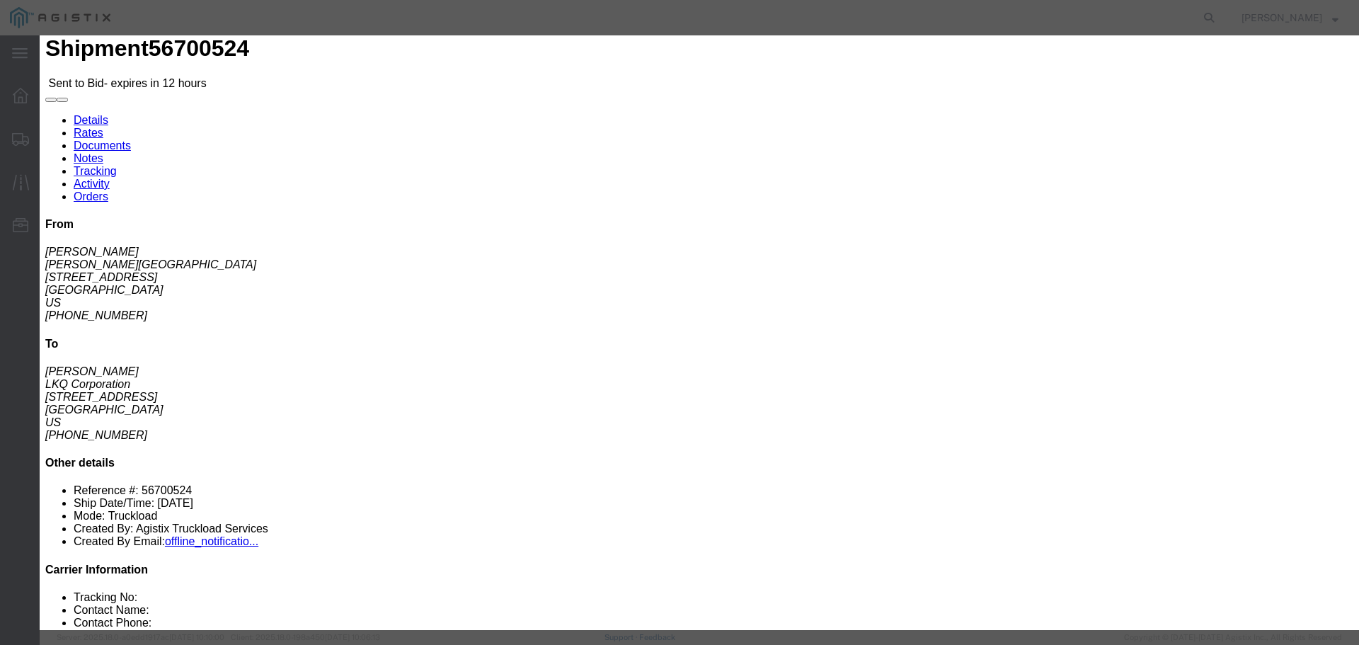
click select "Select Rail TL Standard 3 - 5 Day"
select select "41882"
click select "Select Rail TL Standard 3 - 5 Day"
click input "text"
type input "RLX"
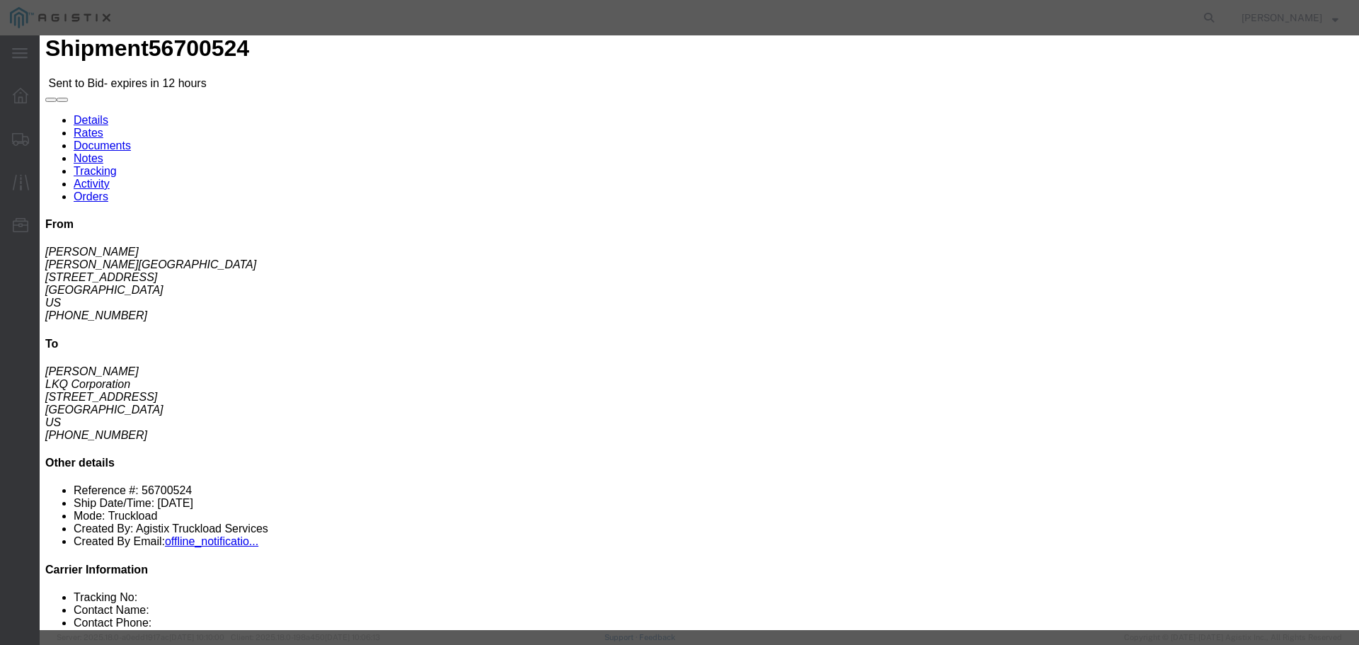
click input "number"
type input "1240"
click div "Add charge"
click button "Submit"
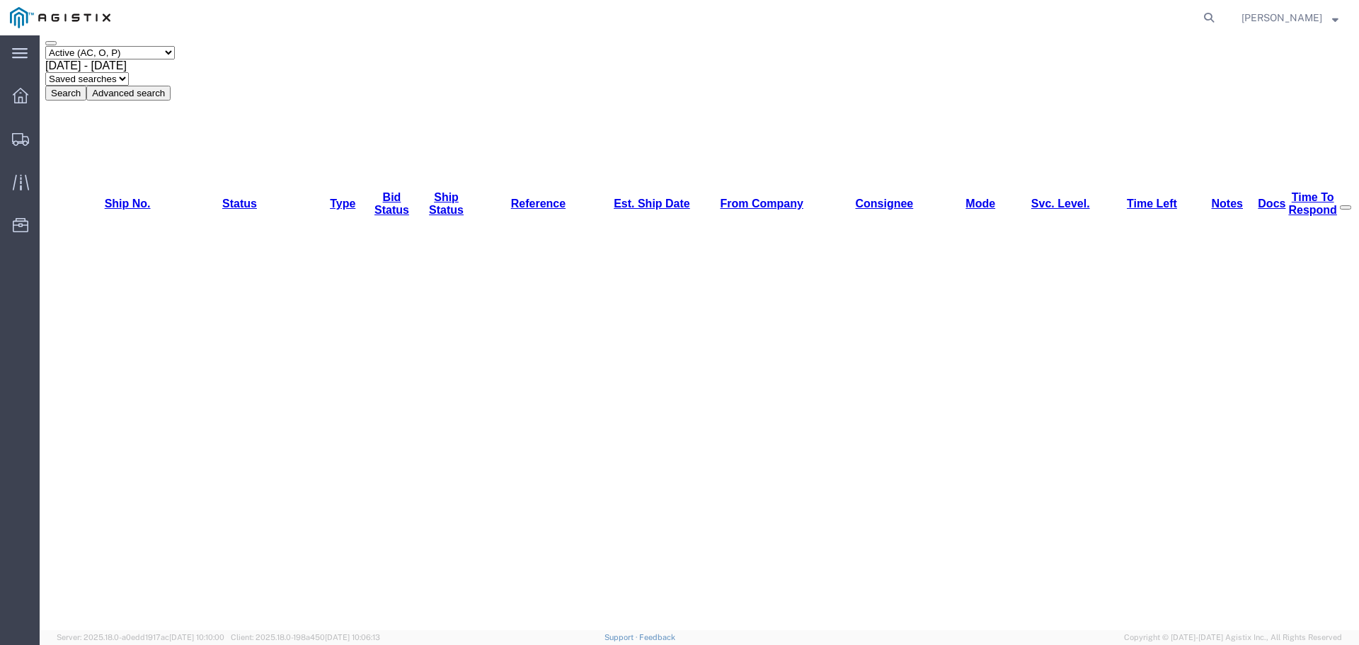
scroll to position [95, 0]
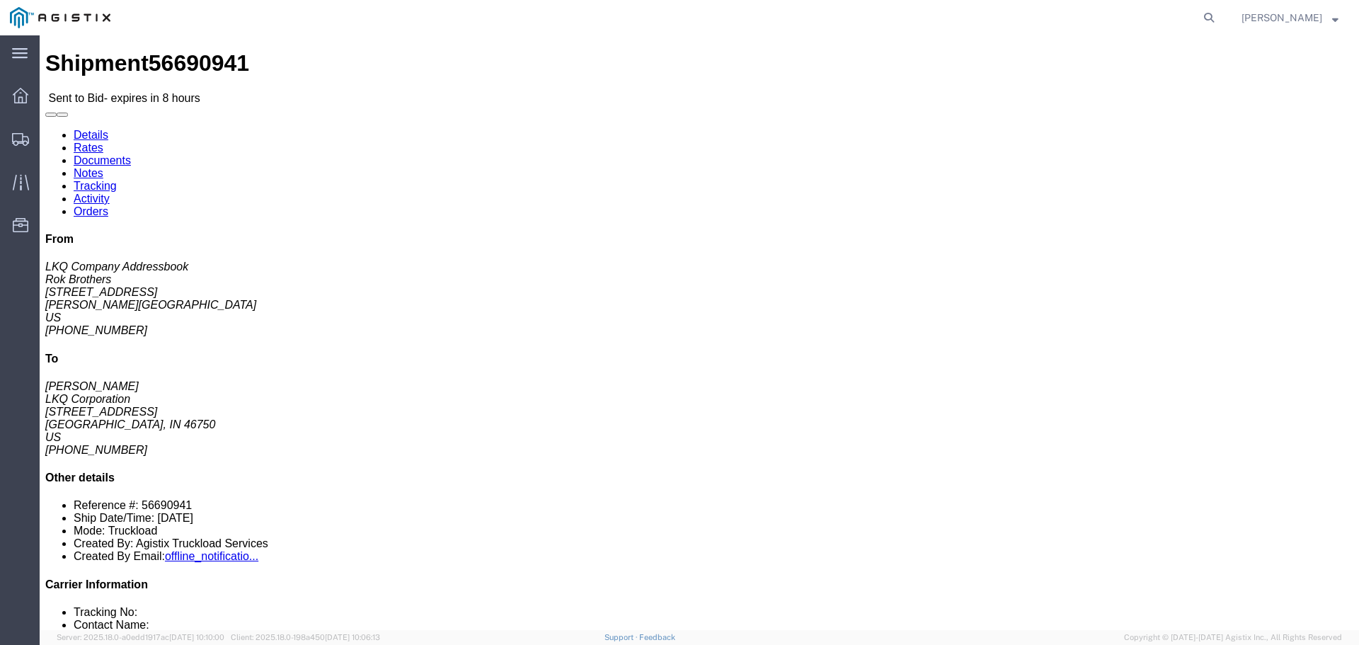
click button "button"
click link "Enter / Modify Bid"
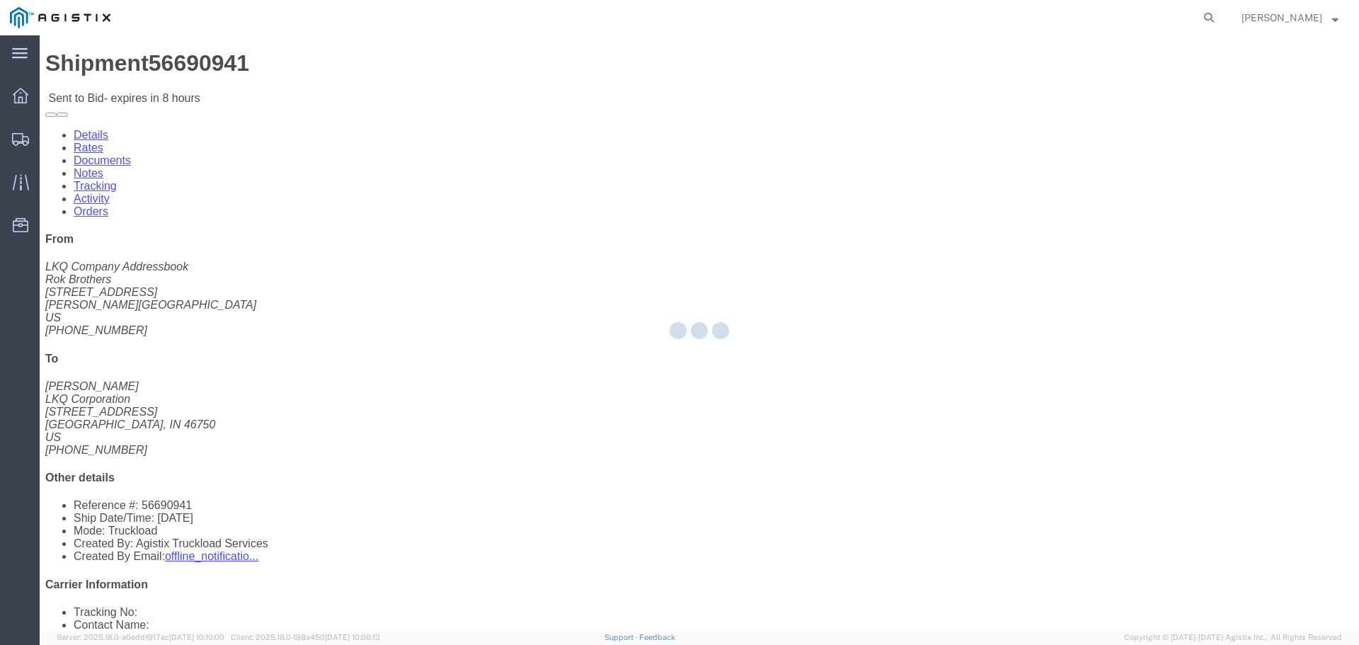
select select "22593"
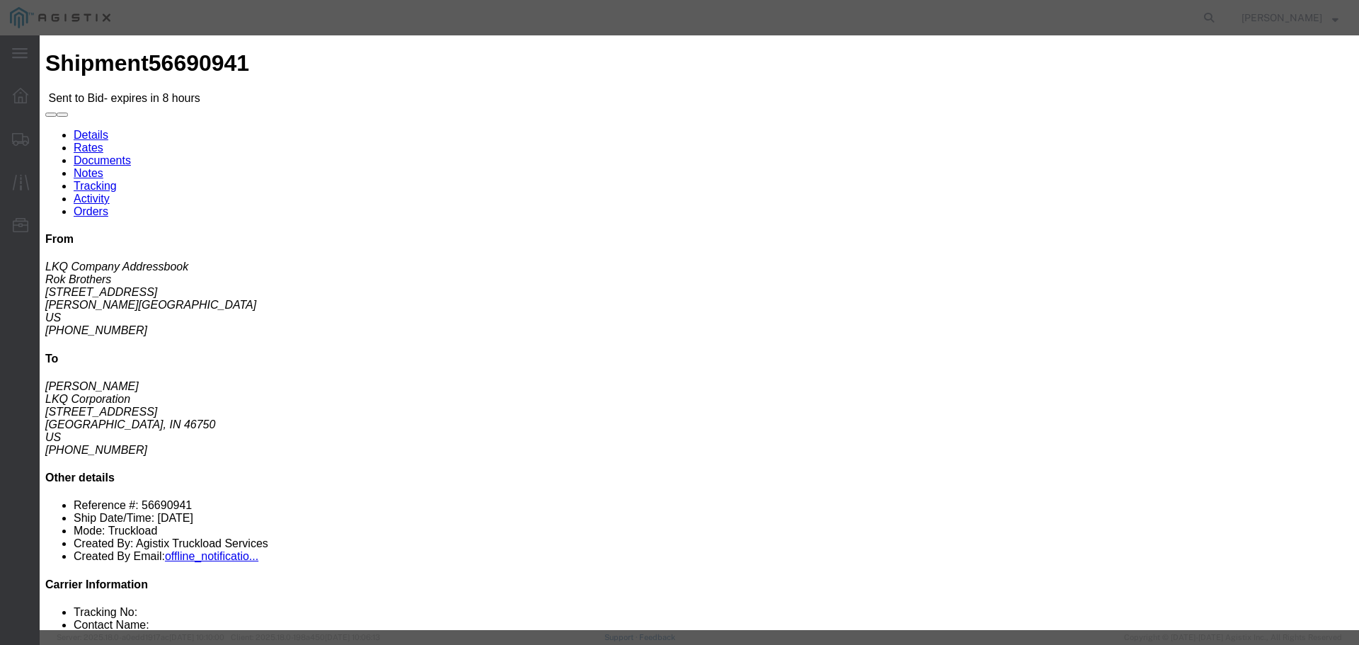
click select "Select Rail TL Standard 3 - 5 Day"
select select "41882"
click select "Select Rail TL Standard 3 - 5 Day"
click input "text"
type input "RLX"
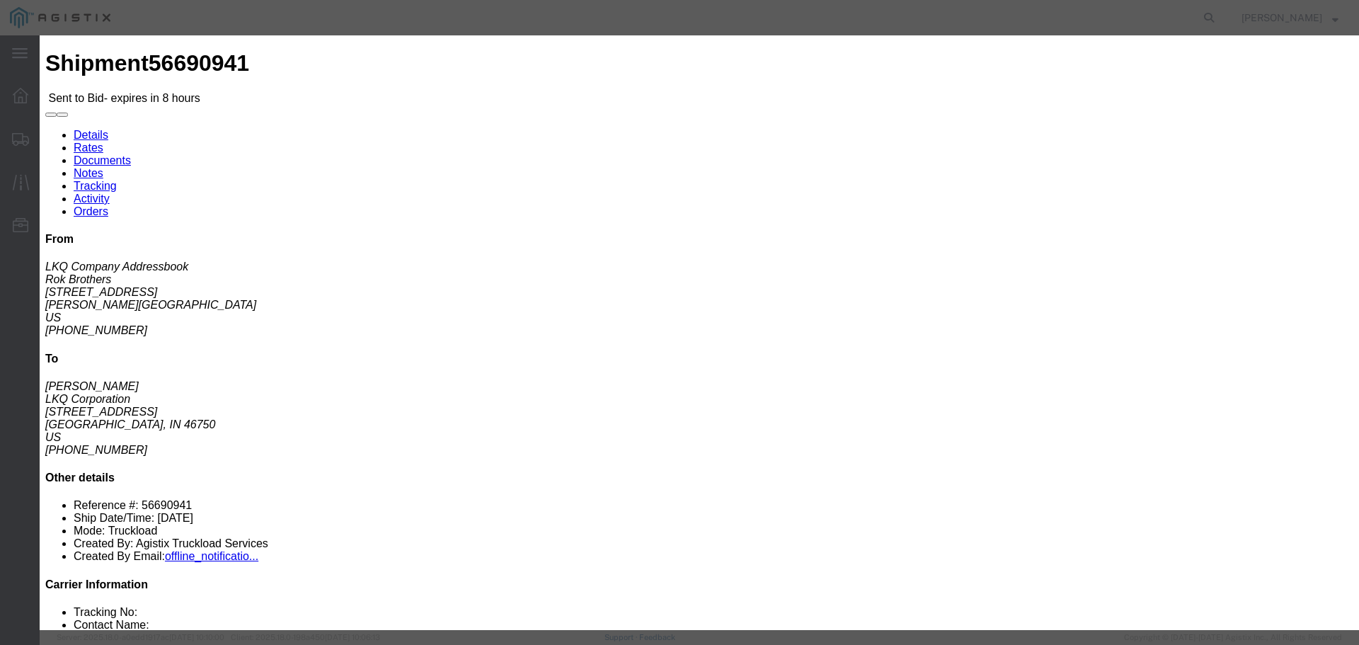
click div "Bid Information Vendor Select Riverstone Logistics LLC Service Level Select Rai…"
click select "Select Air Less than Truckload Multi-Leg Ocean Freight Rail Small Parcel Truckl…"
select select "TL"
click select "Select Air Less than Truckload Multi-Leg Ocean Freight Rail Small Parcel Truckl…"
click input "number"
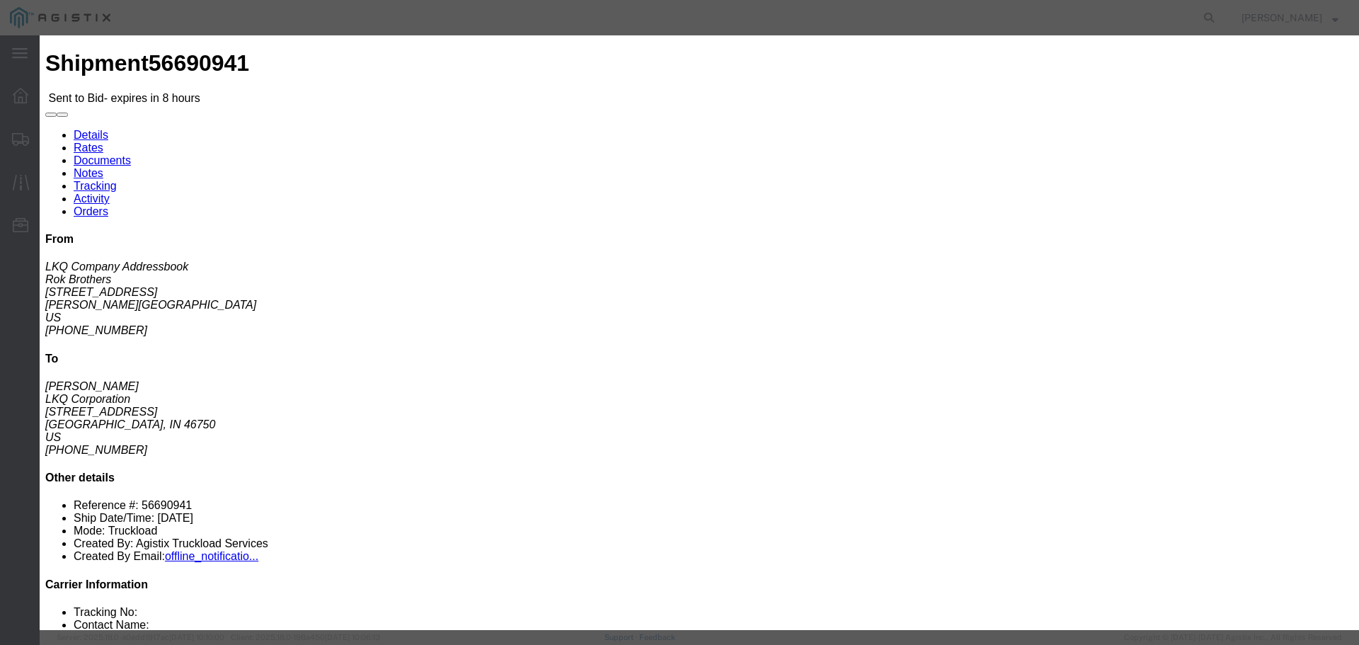
type input "1"
click input "number"
type input "1100"
click button "Submit"
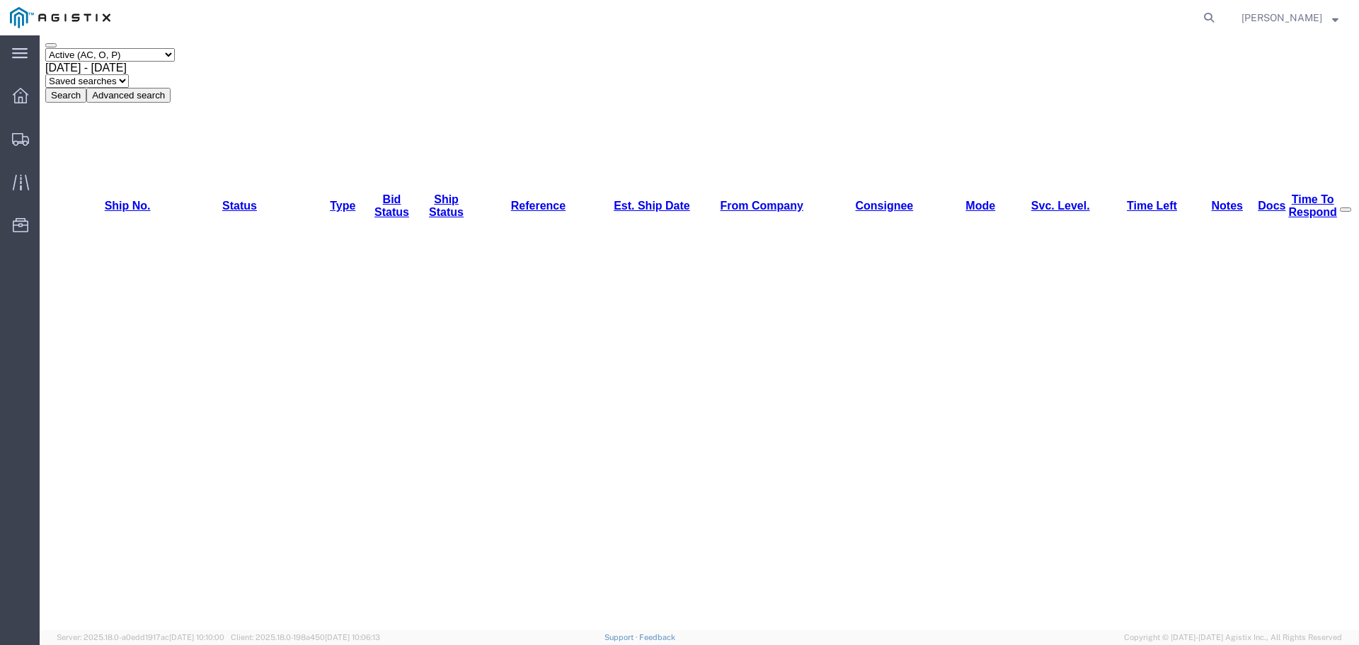
scroll to position [95, 0]
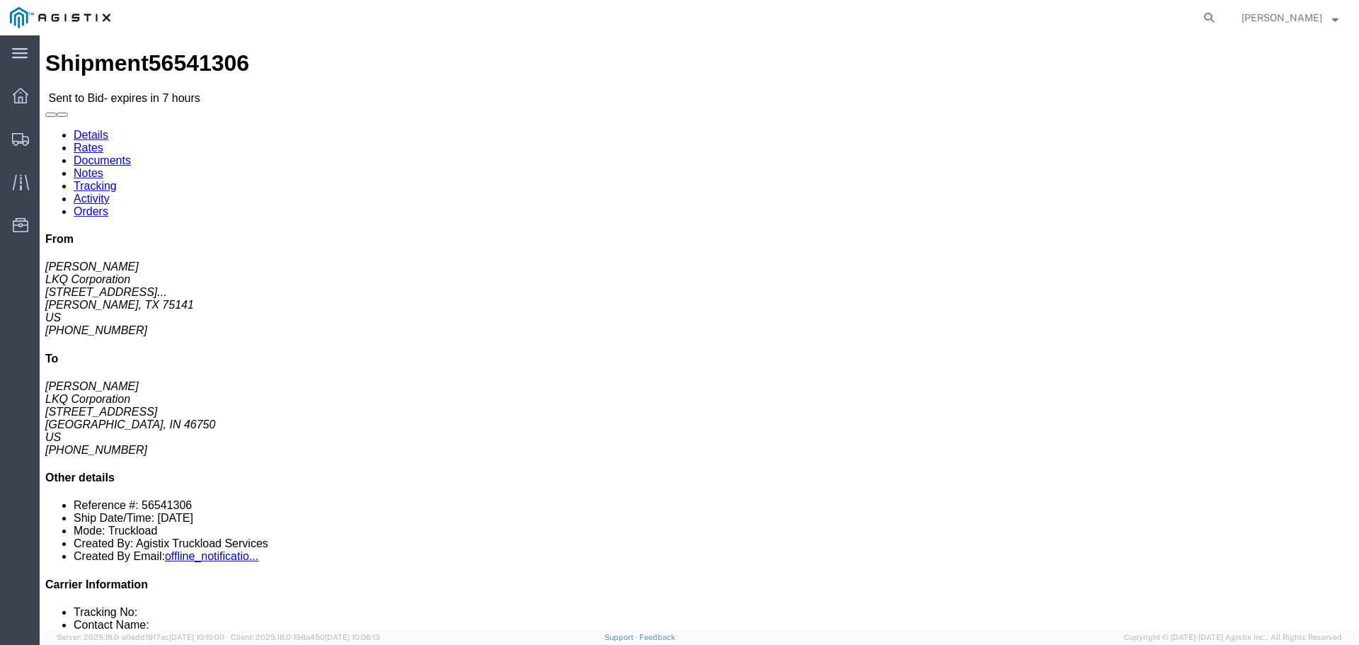
click button "button"
click link "Enter / Modify Bid"
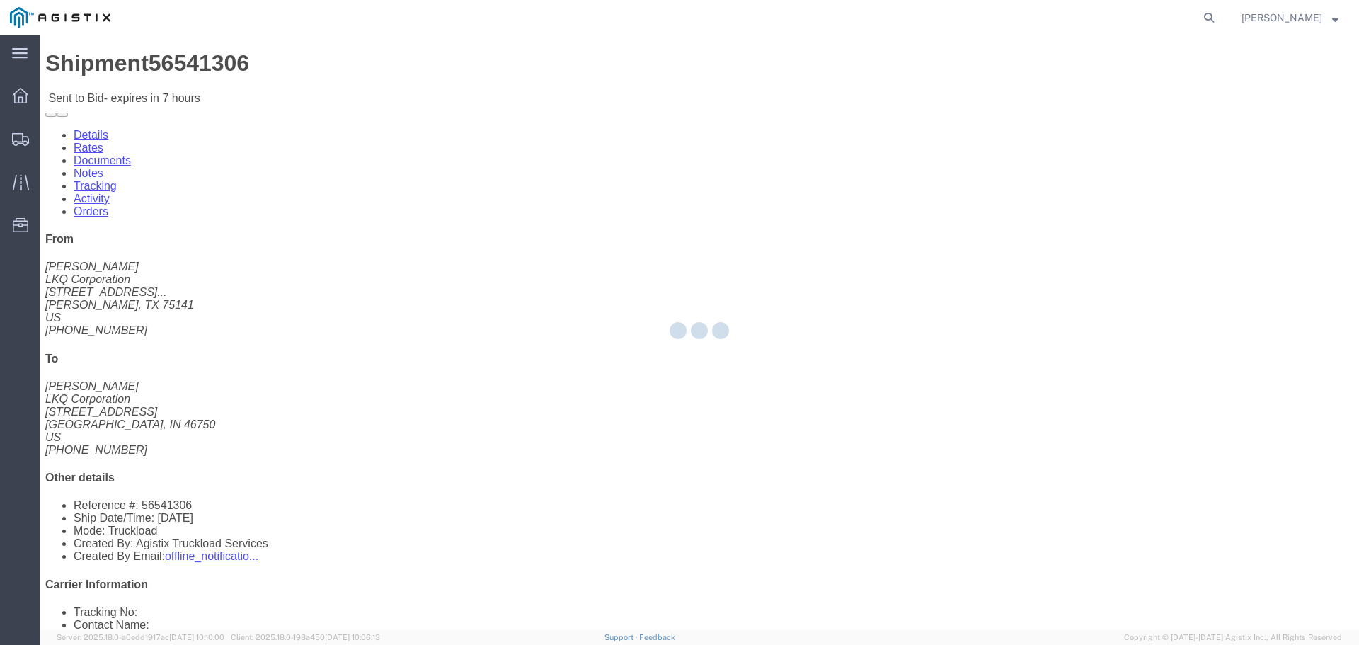
select select "22593"
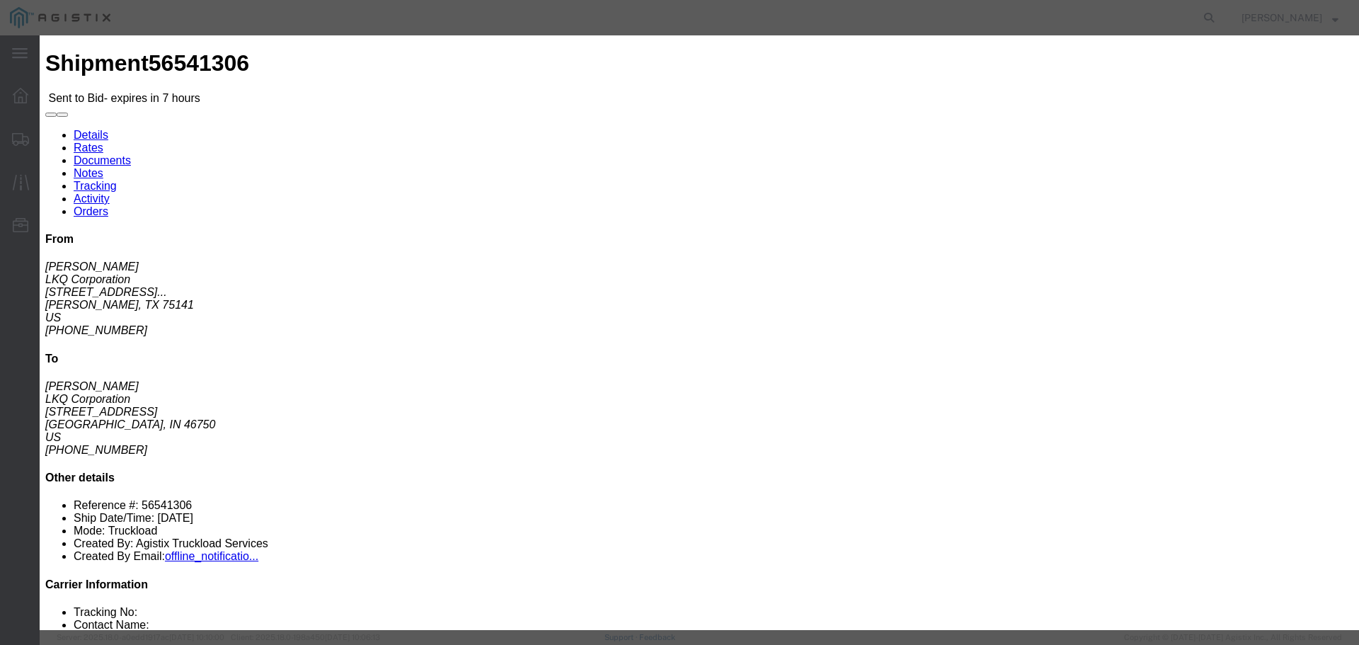
click select "Select Rail TL Standard 3 - 5 Day"
select select "41882"
click select "Select Rail TL Standard 3 - 5 Day"
click input "text"
type input "RLX"
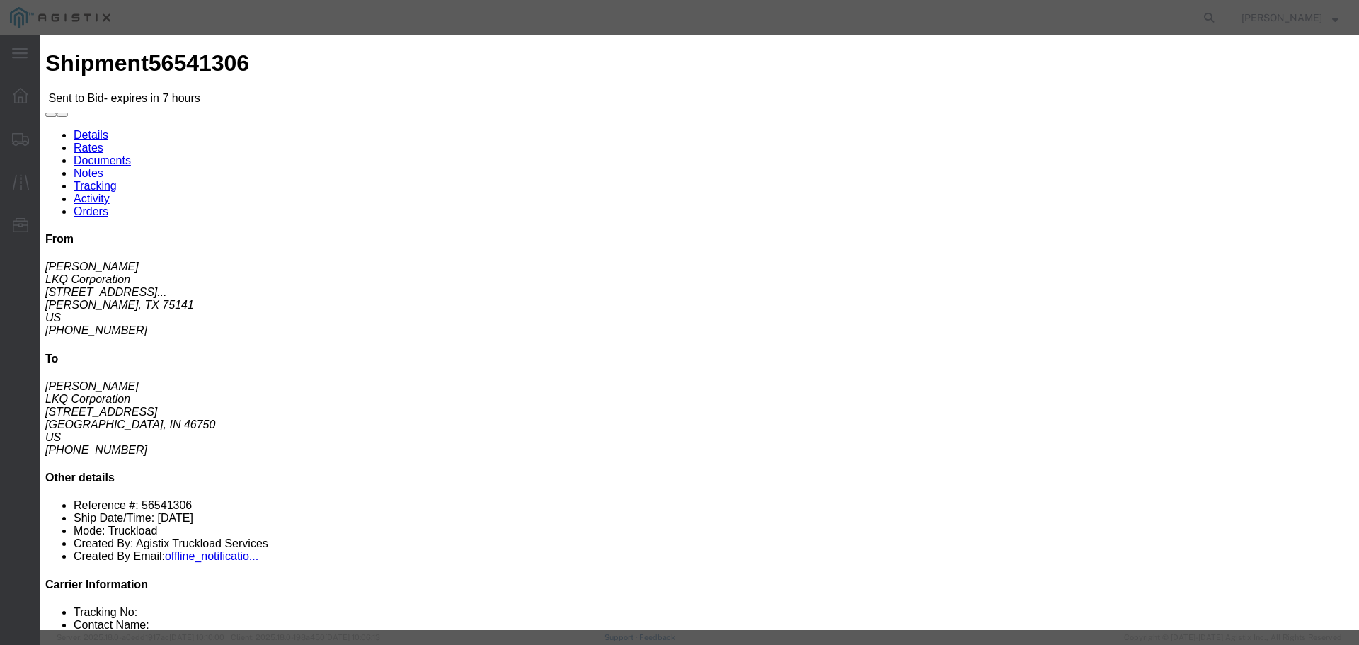
click select "Select Air Less than Truckload Multi-Leg Ocean Freight Rail Small Parcel Truckl…"
select select "TL"
click select "Select Air Less than Truckload Multi-Leg Ocean Freight Rail Small Parcel Truckl…"
click input "number"
type input "2"
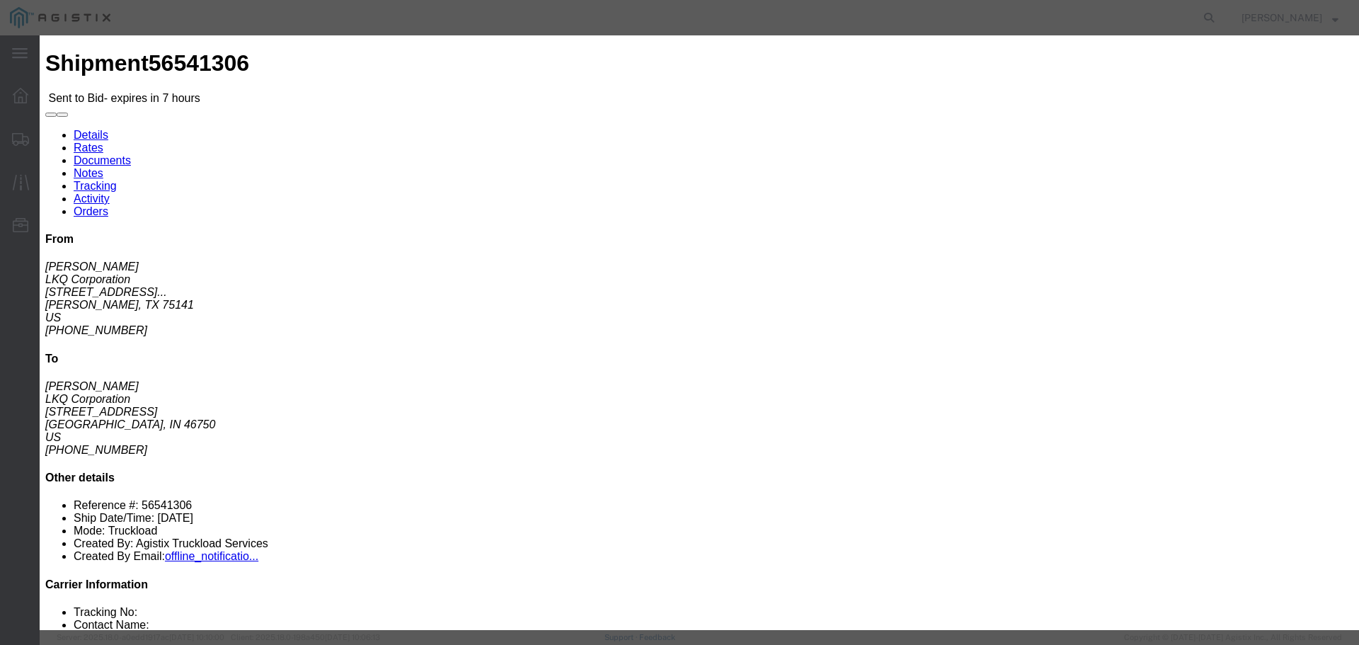
click input "number"
type input "1795"
click div "Mode Select Air Less than Truckload Multi-Leg Ocean Freight Rail Small Parcel T…"
click button "Submit"
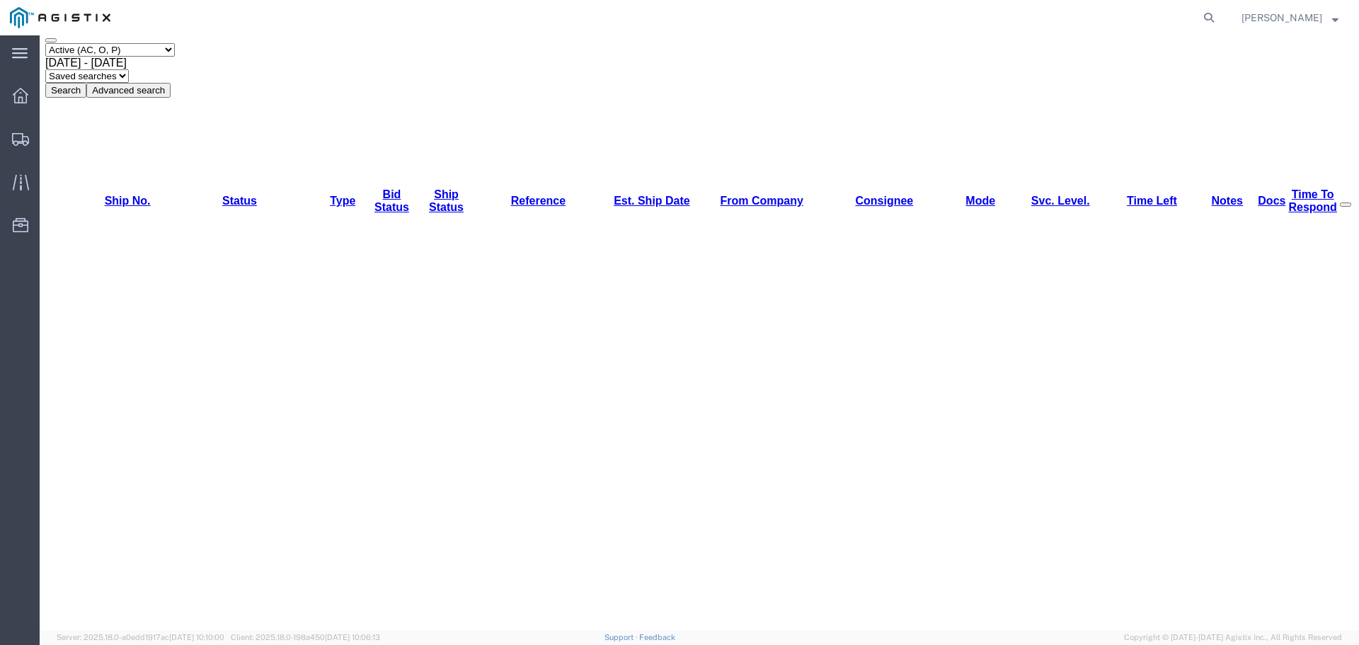
scroll to position [95, 0]
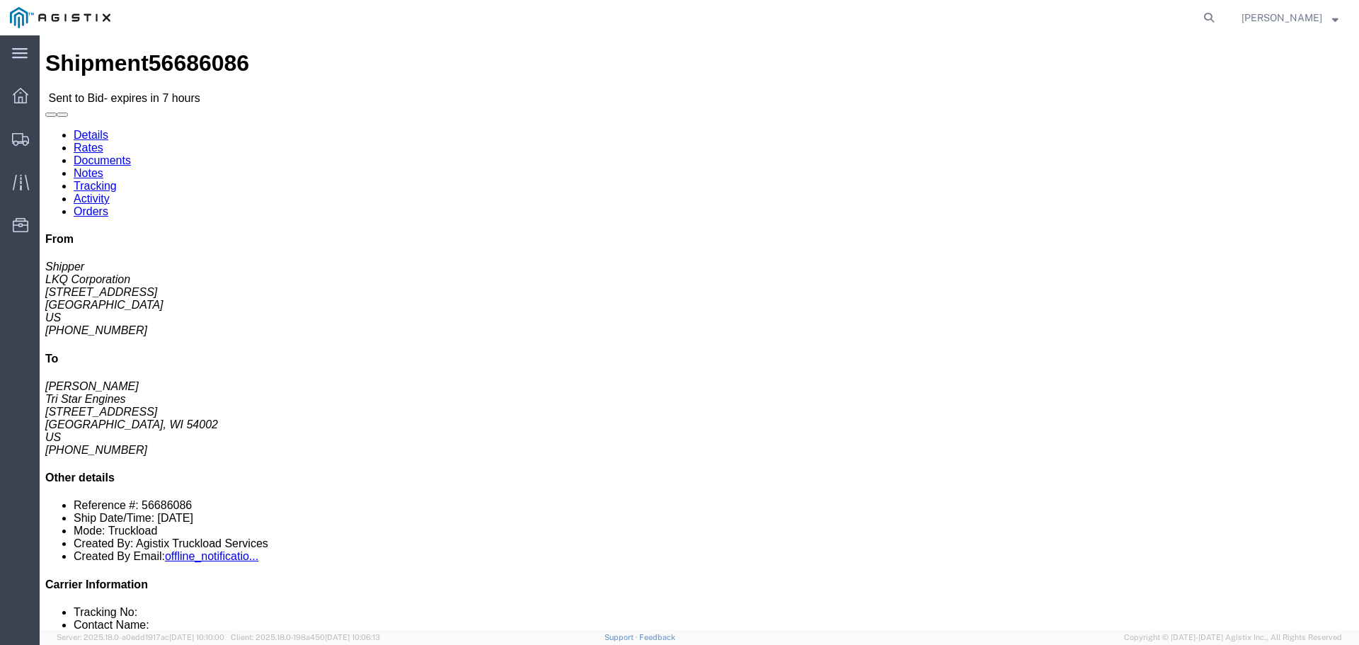
click button "button"
click link "Enter / Modify Bid"
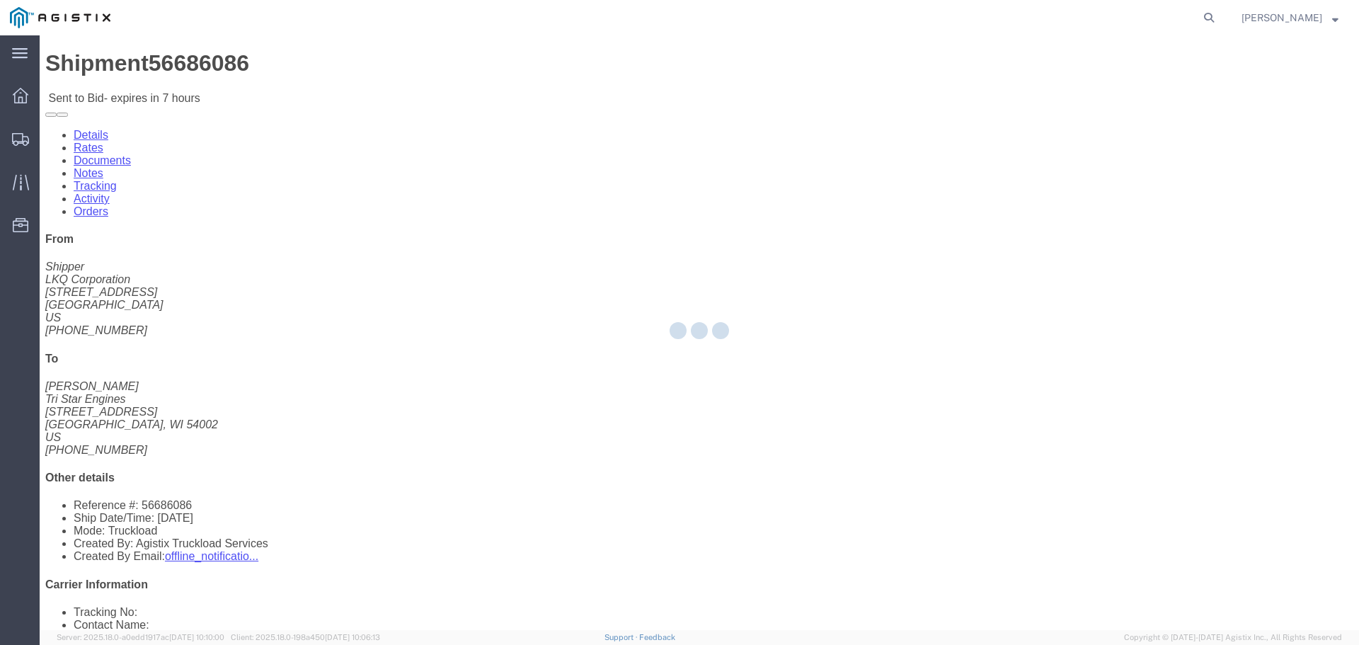
select select "22593"
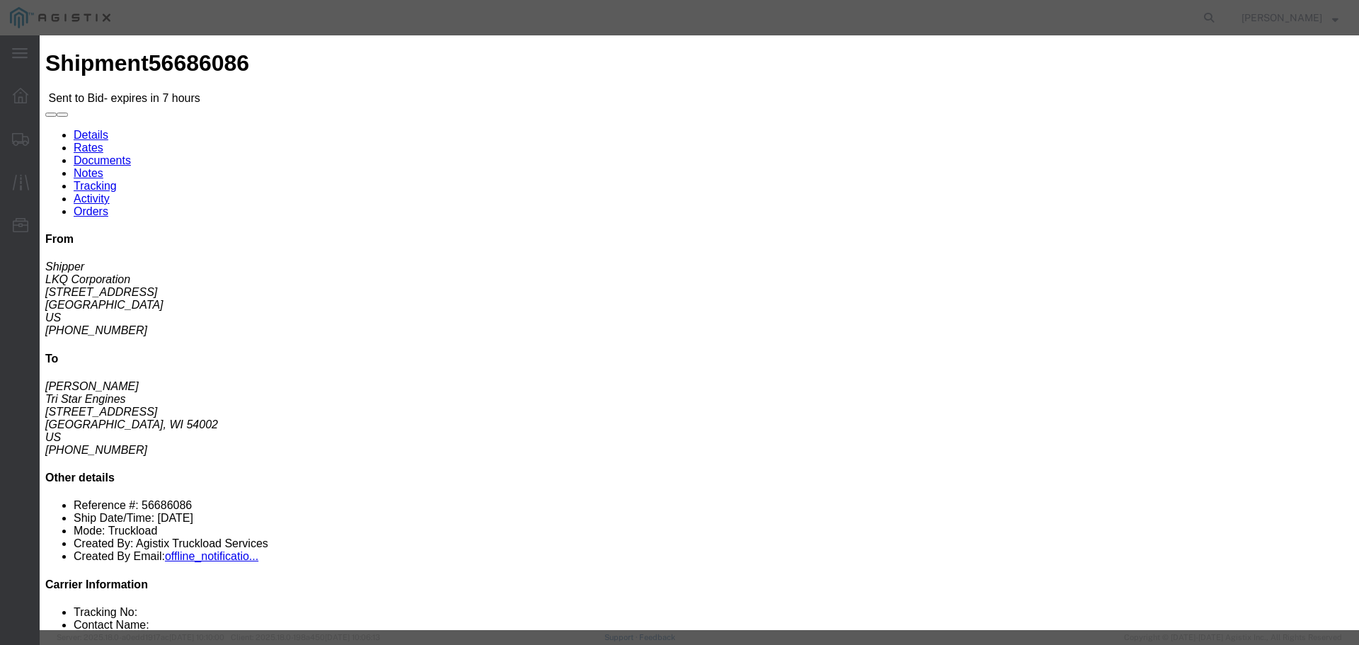
click select "Select Rail TL Standard 3 - 5 Day"
select select "41882"
click select "Select Rail TL Standard 3 - 5 Day"
click input "text"
type input "RLX"
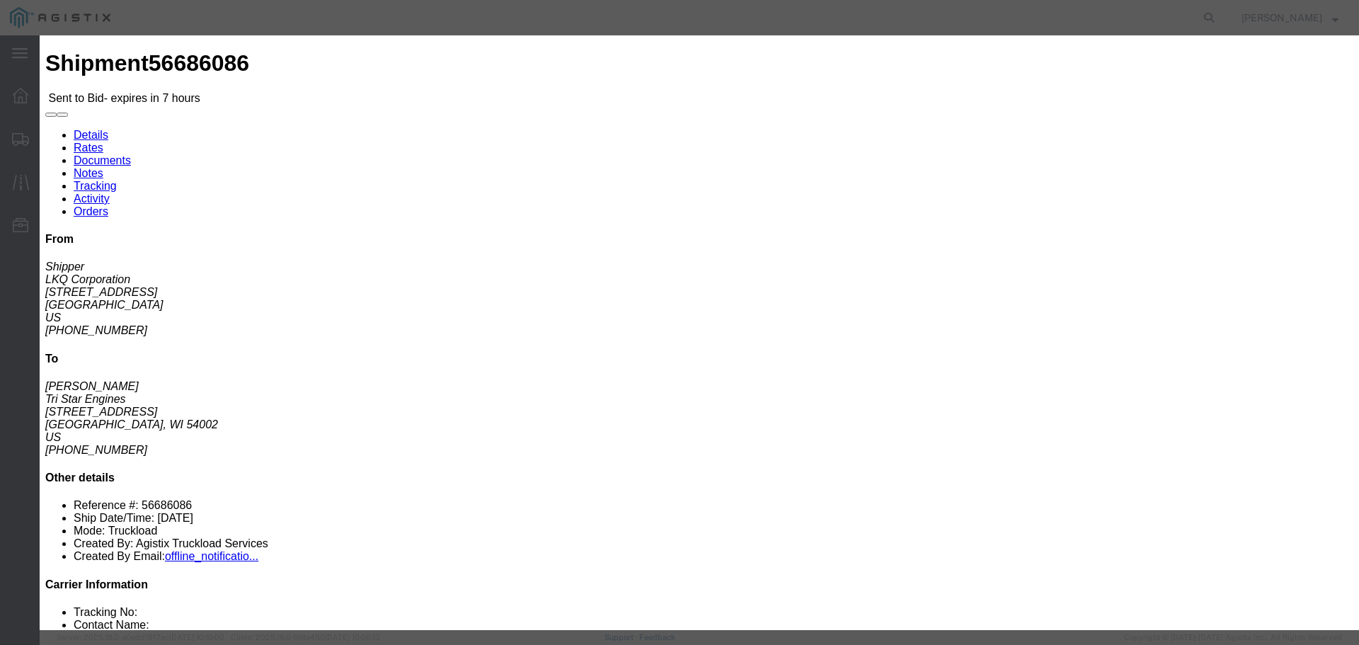
click div "Reference"
click select "Select Air Less than Truckload Multi-Leg Ocean Freight Rail Small Parcel Truckl…"
select select "TL"
click select "Select Air Less than Truckload Multi-Leg Ocean Freight Rail Small Parcel Truckl…"
click input "number"
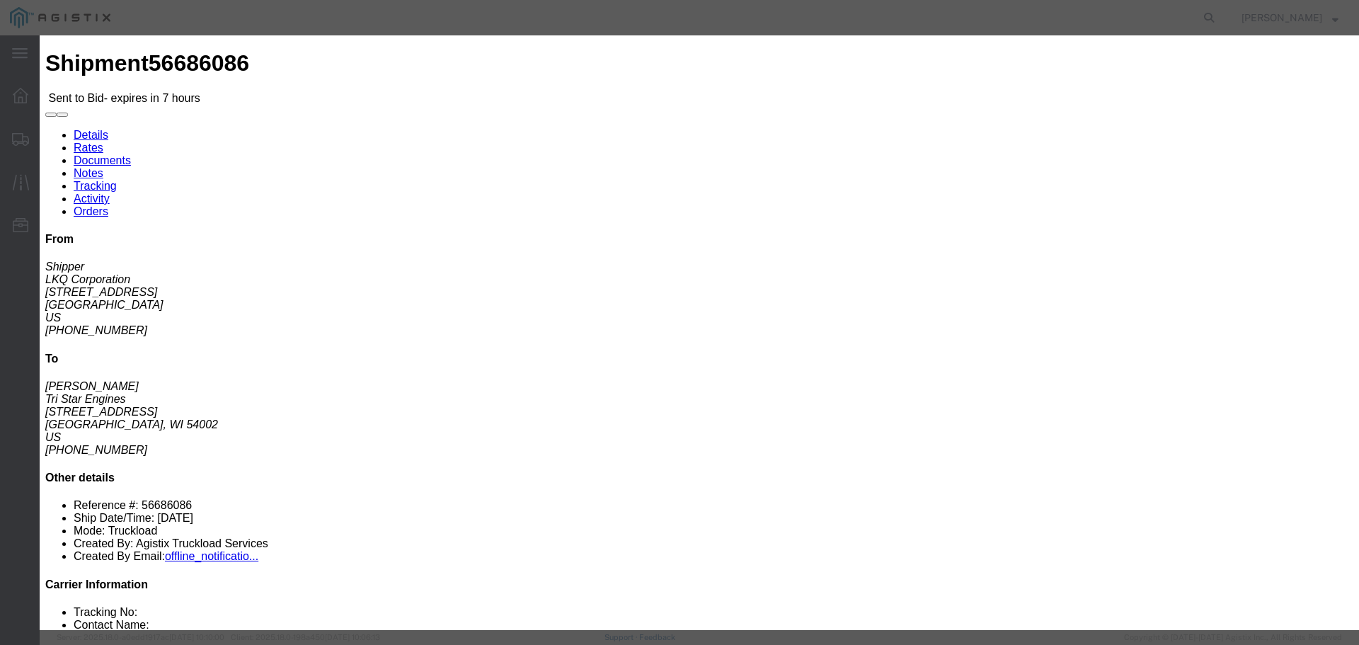
type input "2"
click input "number"
type input "2350"
click div "Add charge"
click button "Submit"
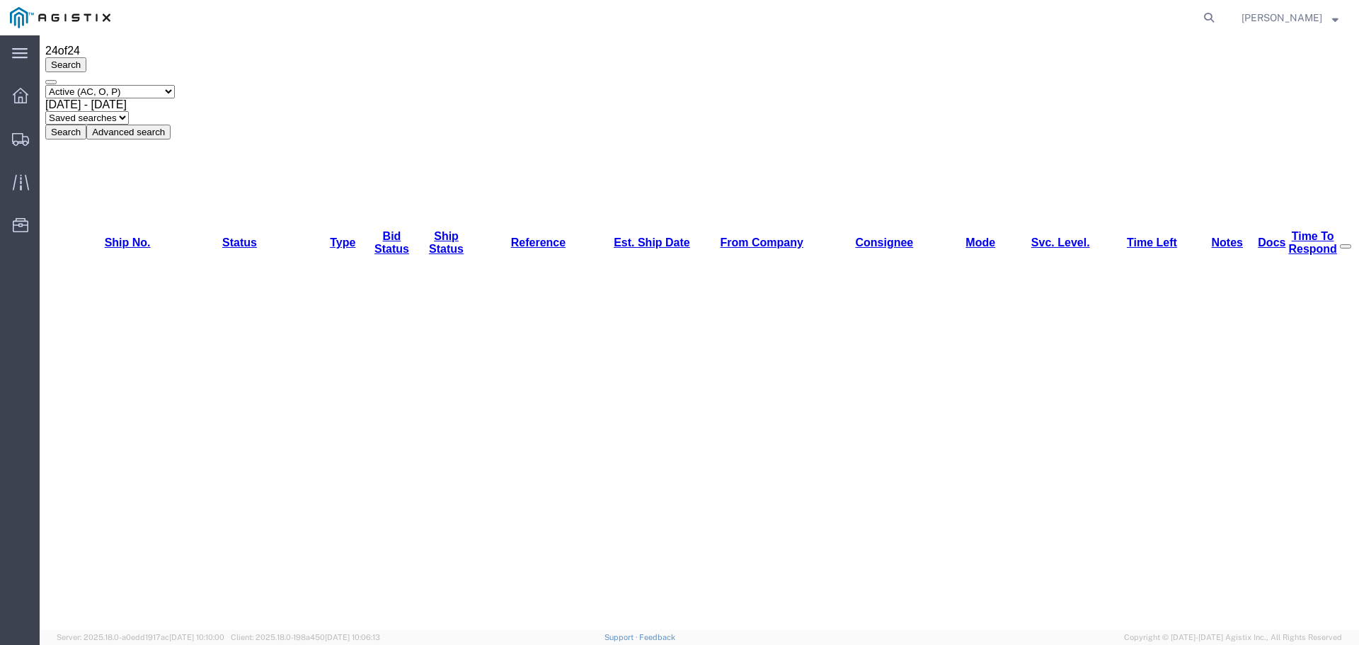
scroll to position [95, 0]
